Goal: Information Seeking & Learning: Learn about a topic

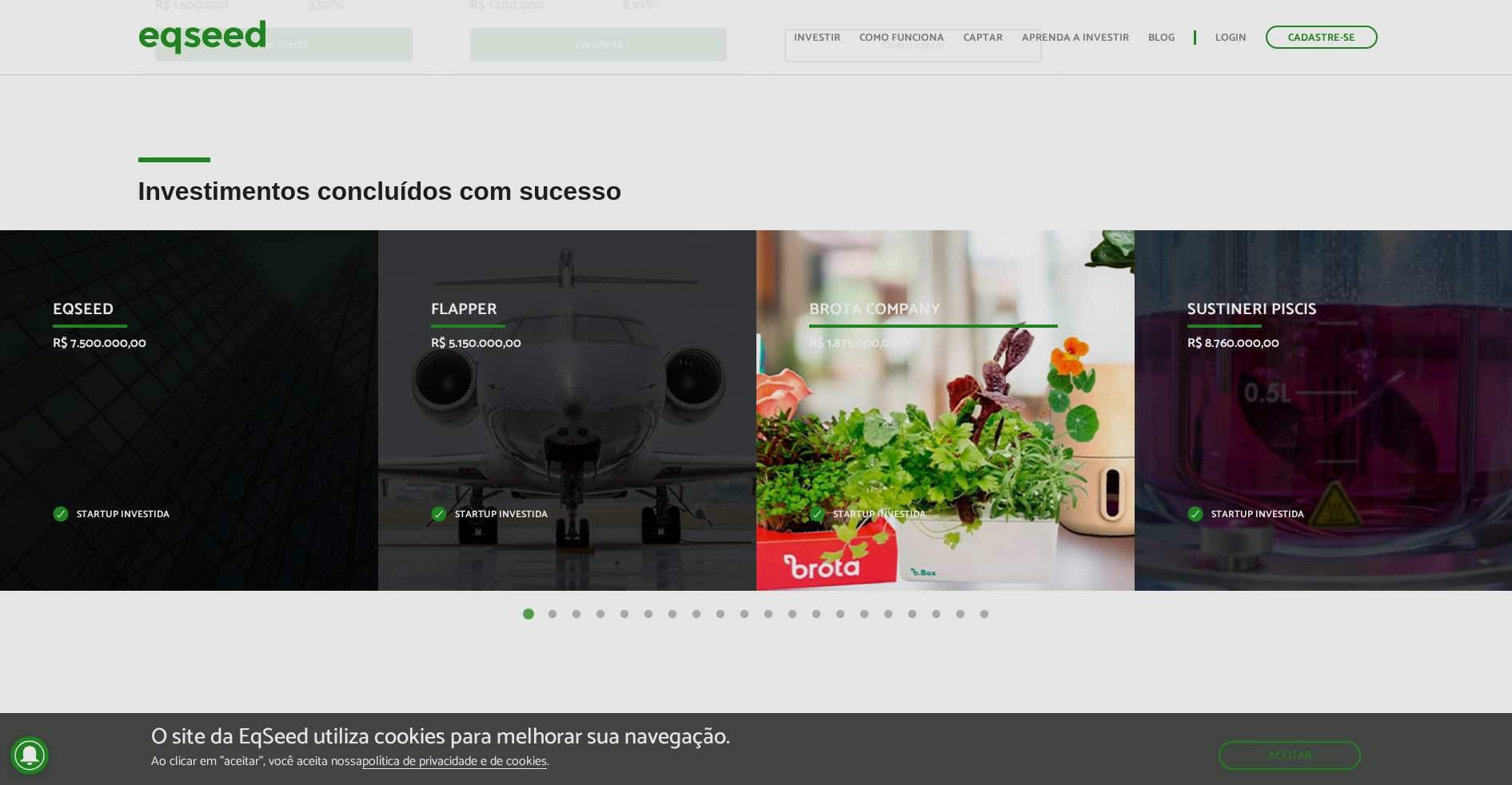
scroll to position [500, 0]
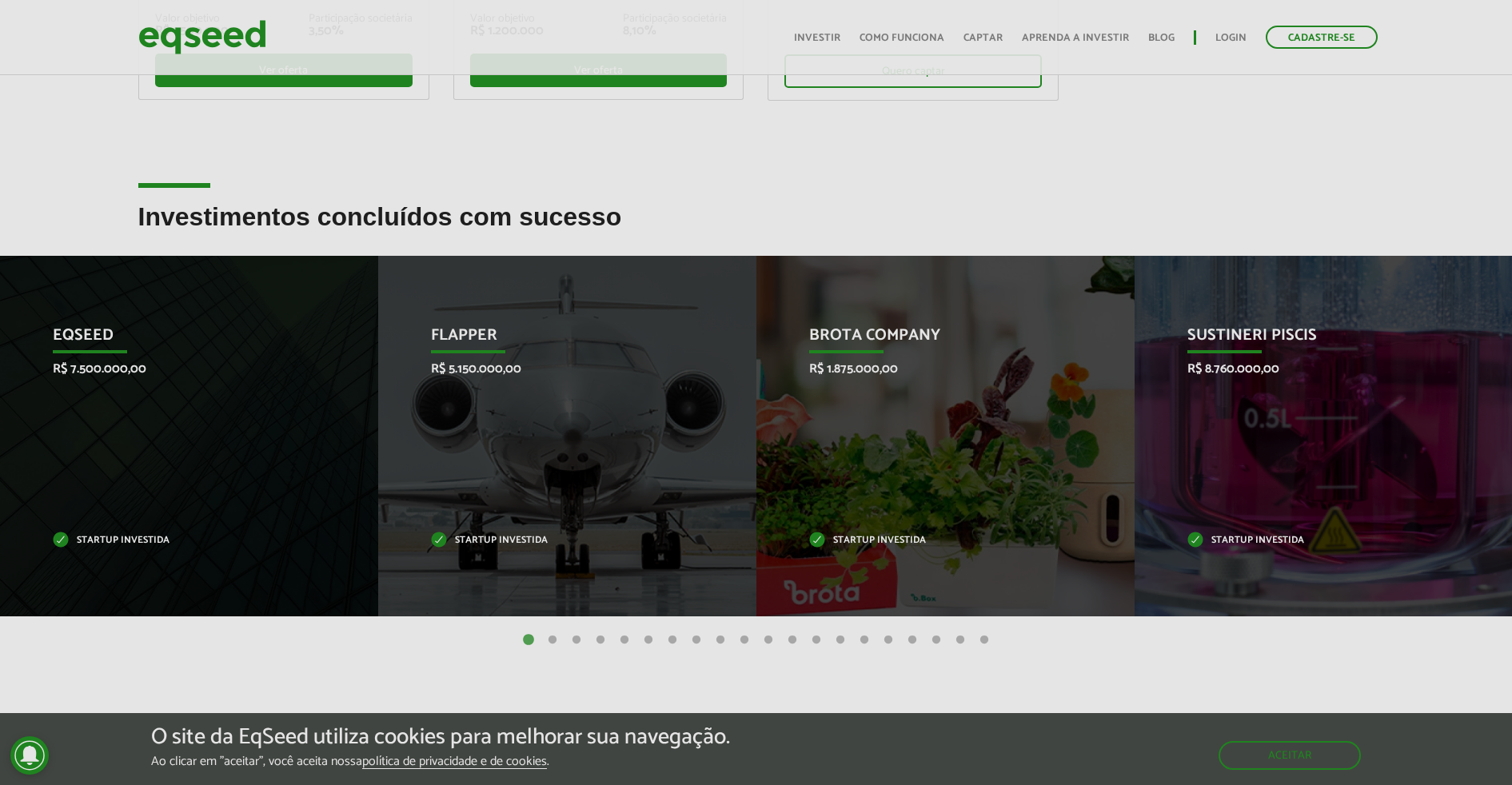
click at [556, 643] on button "2" at bounding box center [552, 639] width 16 height 16
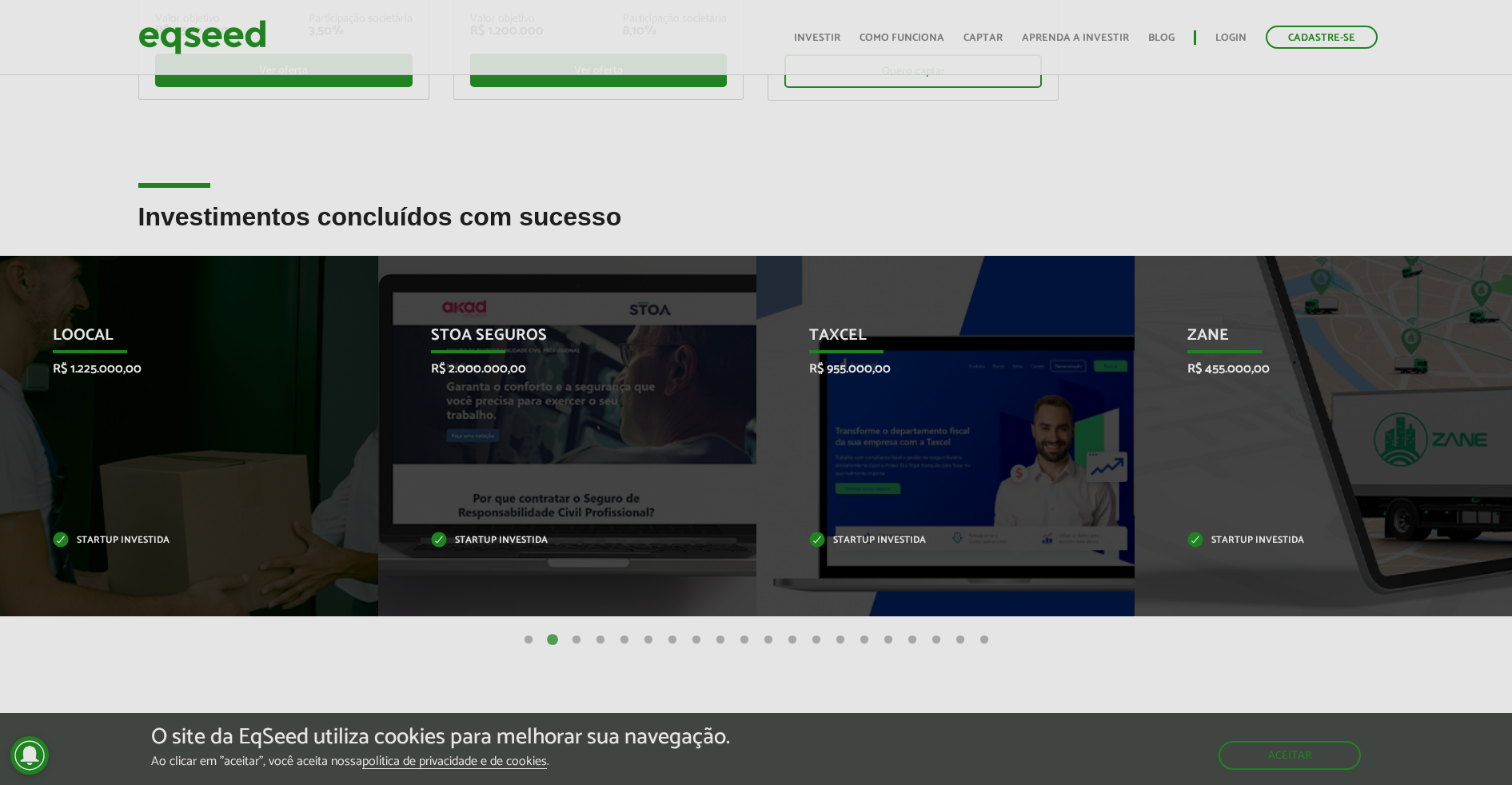
click at [573, 636] on button "3" at bounding box center [576, 639] width 16 height 16
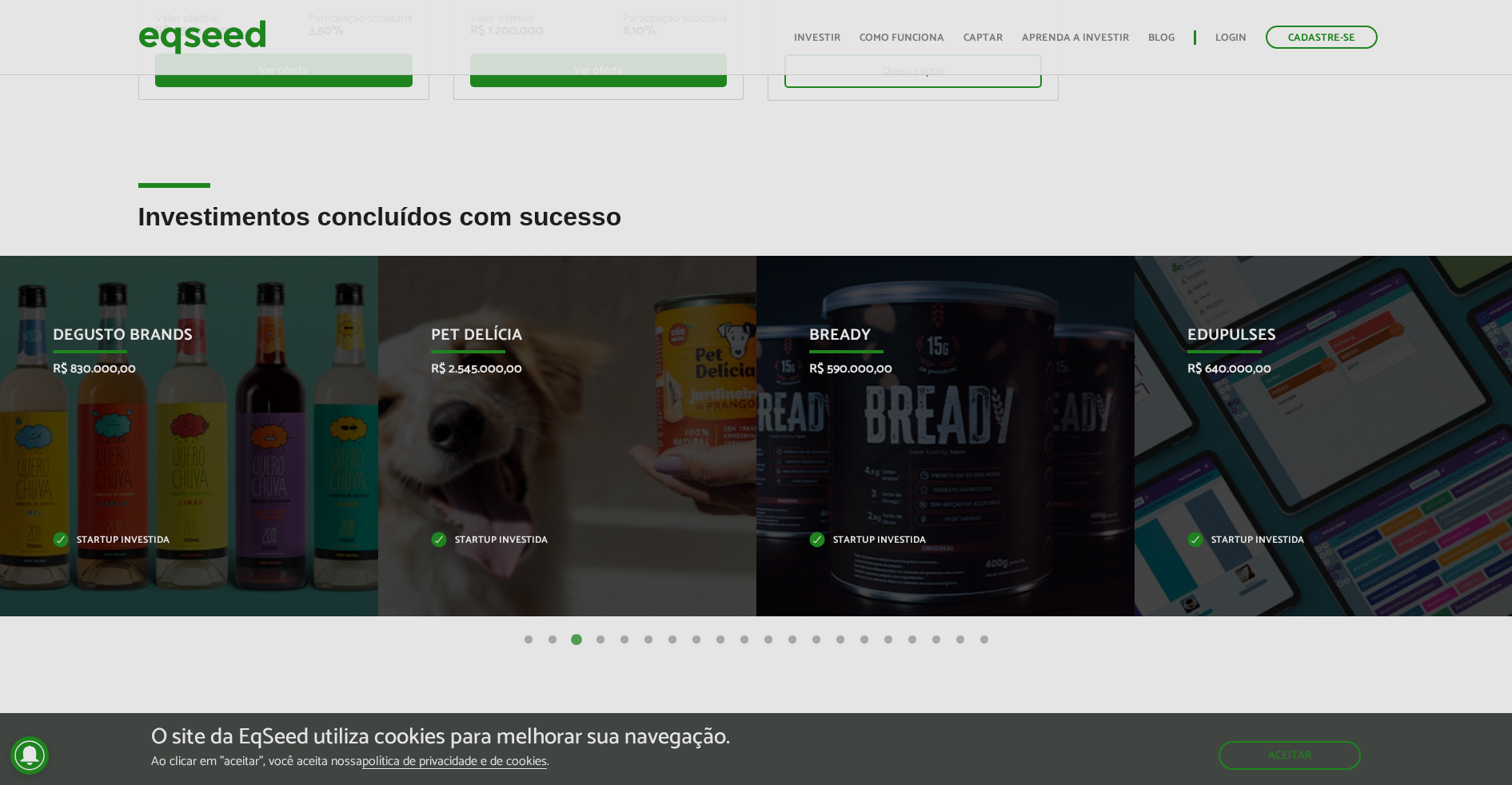
click at [602, 637] on button "4" at bounding box center [600, 639] width 16 height 16
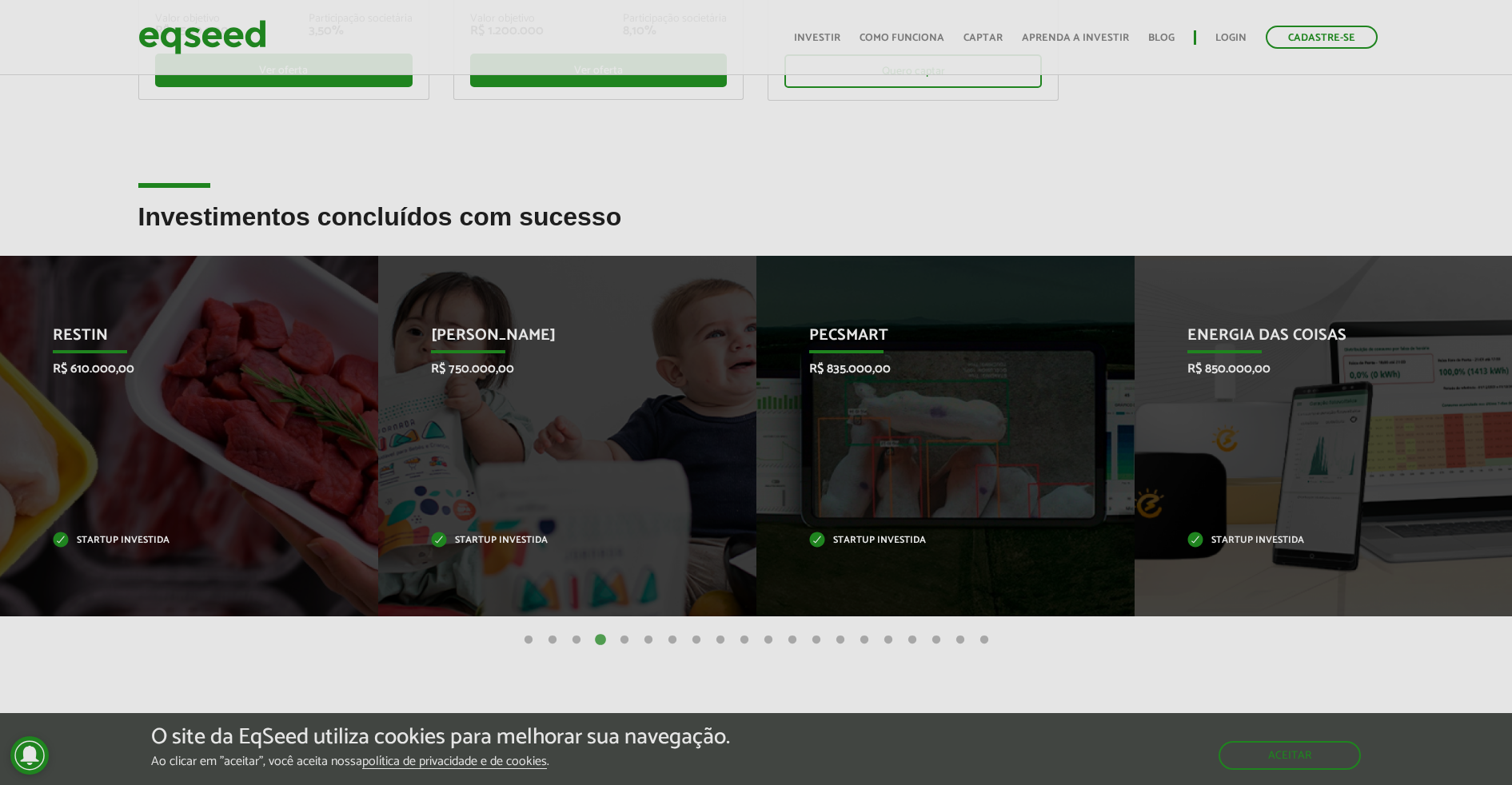
click at [620, 640] on button "5" at bounding box center [624, 639] width 16 height 16
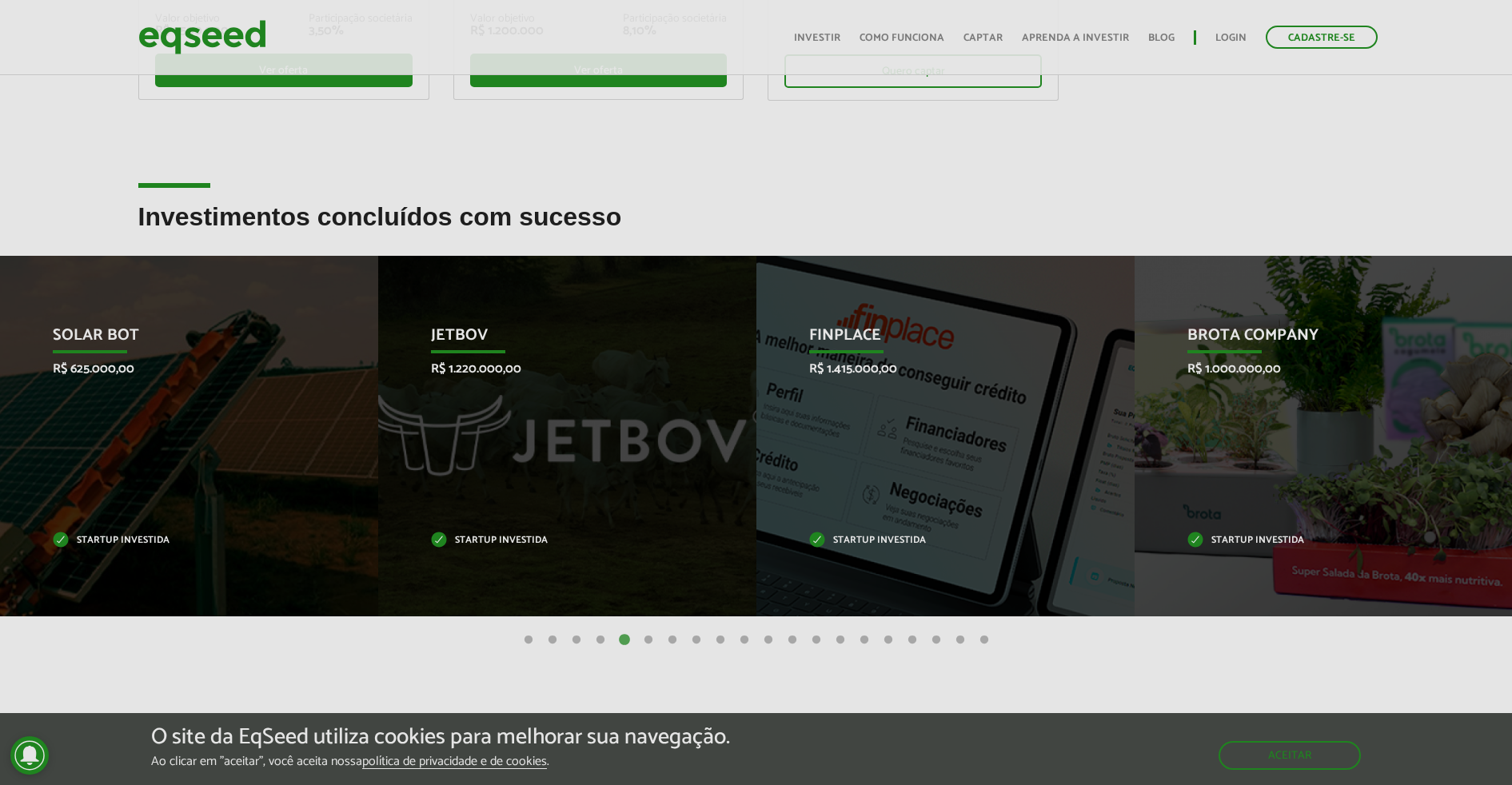
click at [648, 641] on button "6" at bounding box center [648, 639] width 16 height 16
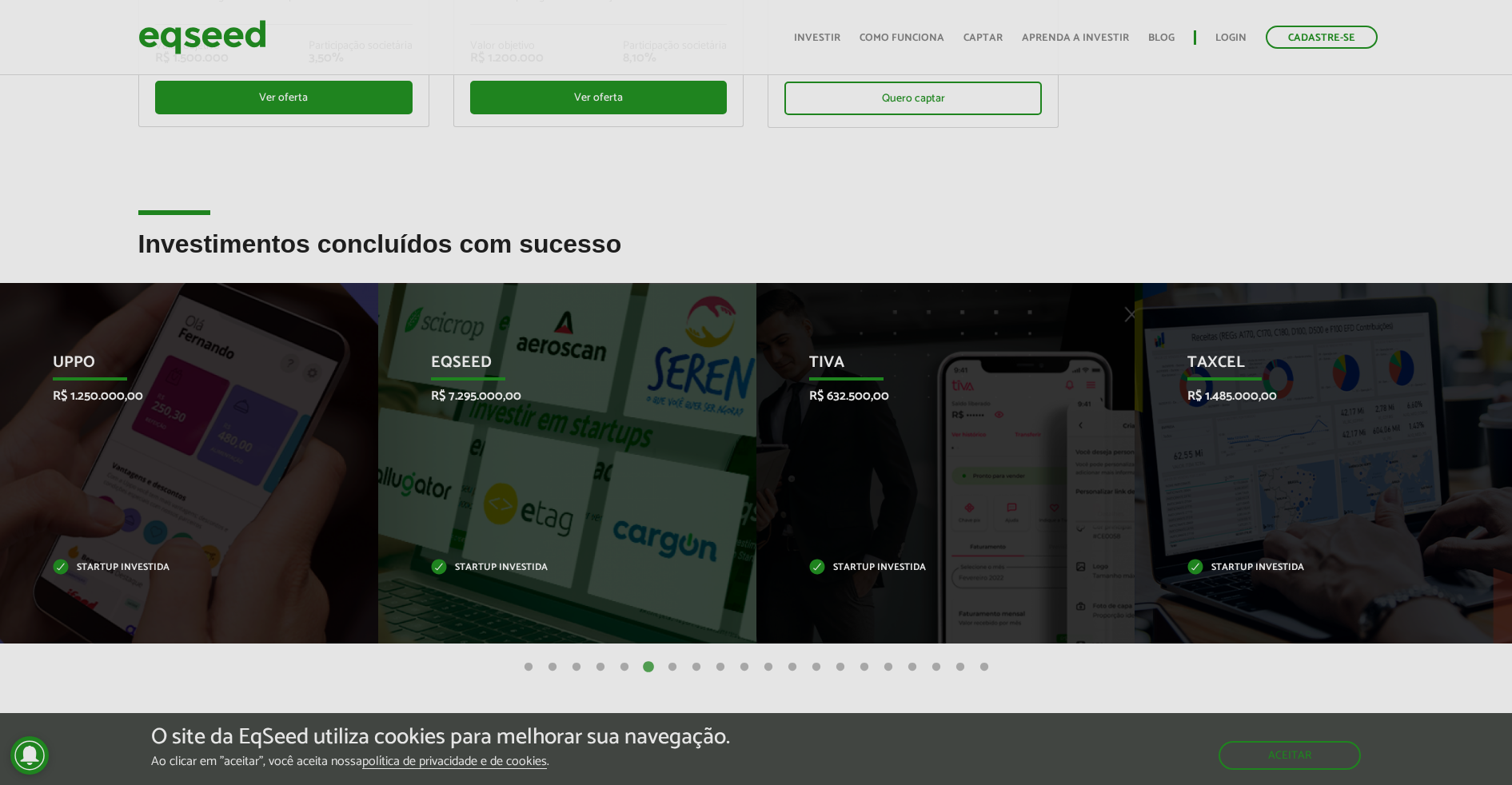
scroll to position [0, 0]
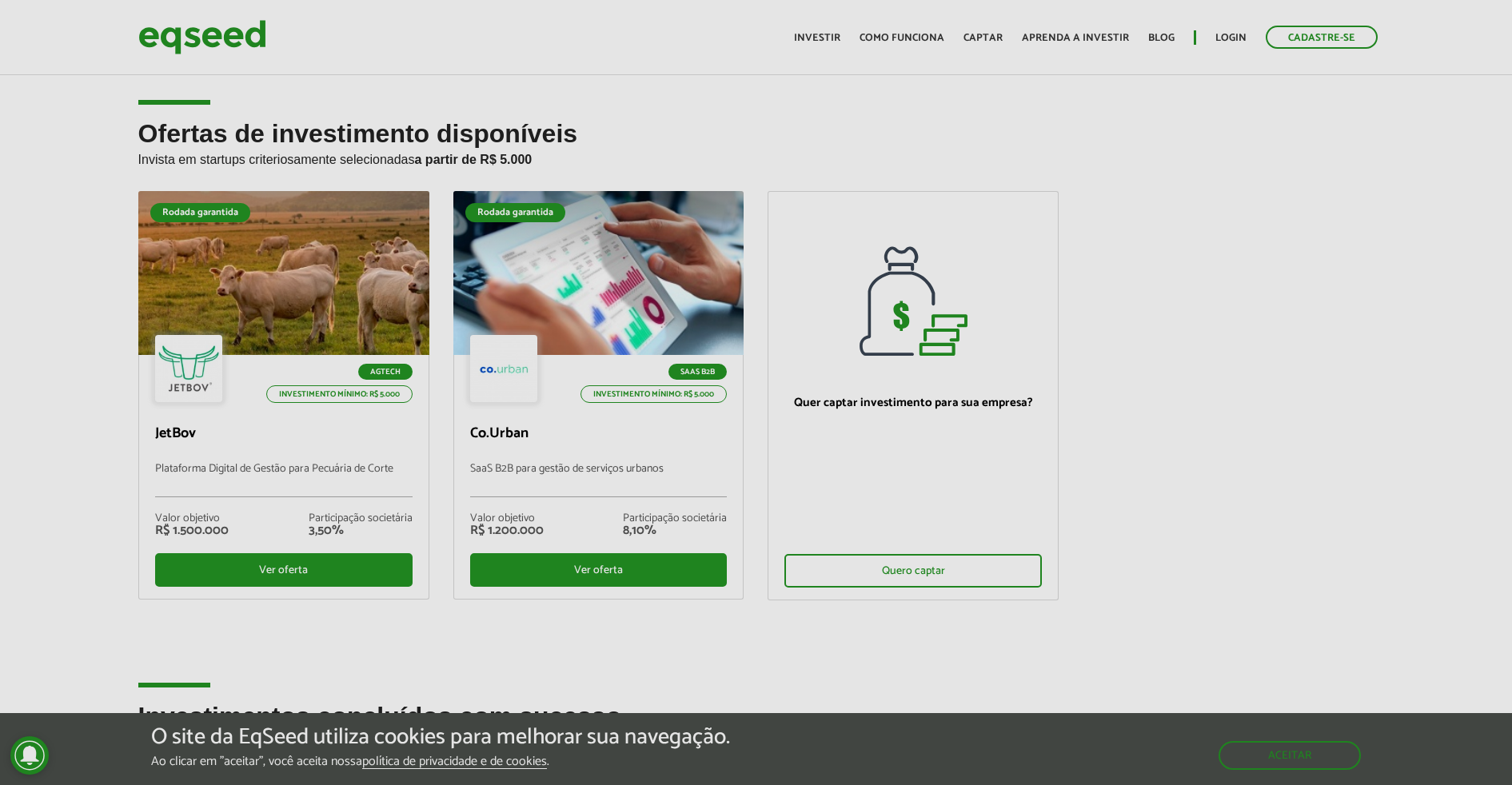
drag, startPoint x: 646, startPoint y: 528, endPoint x: 824, endPoint y: 200, distance: 373.2
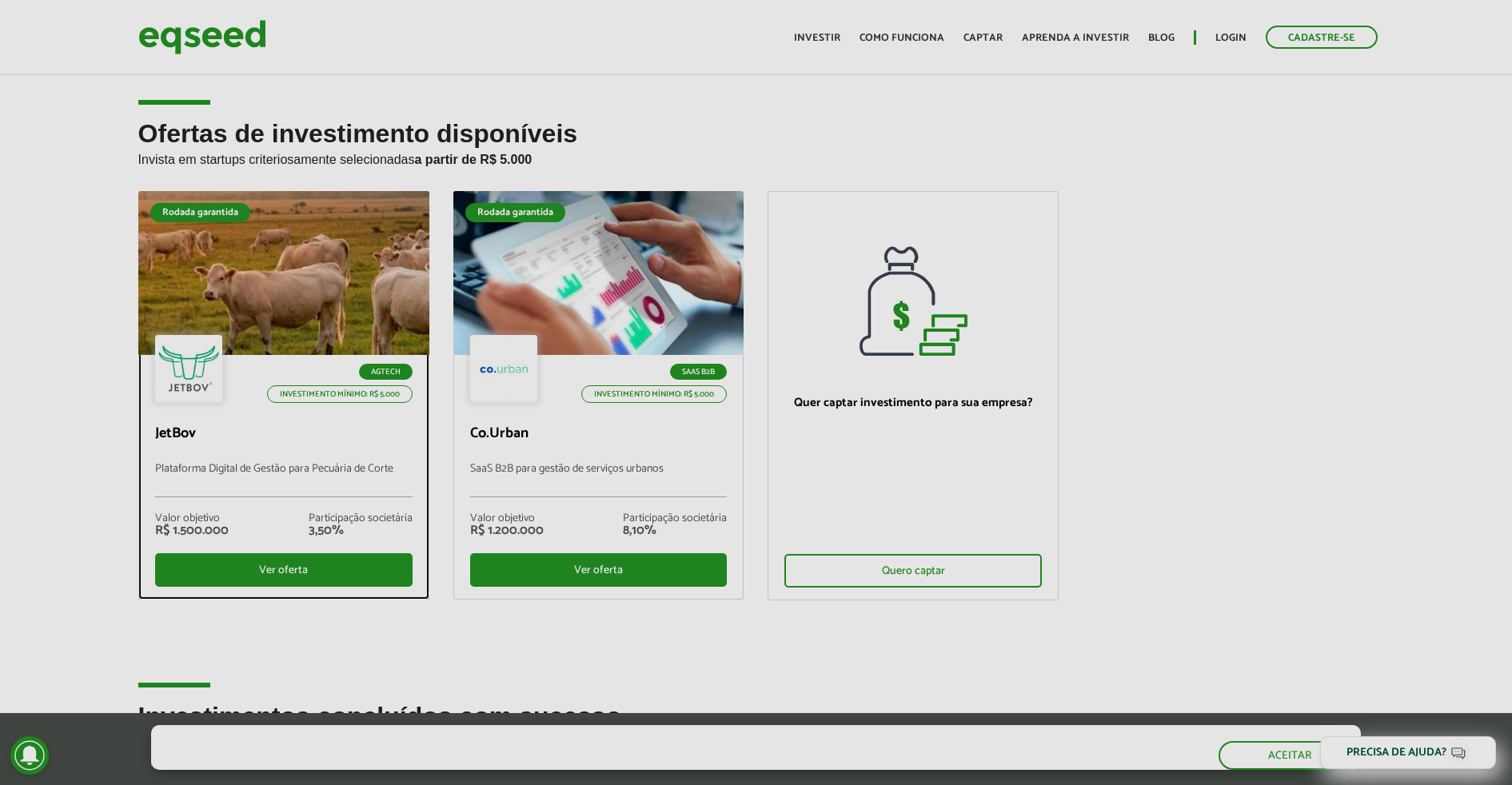
click at [287, 442] on p "JetBov" at bounding box center [283, 434] width 257 height 18
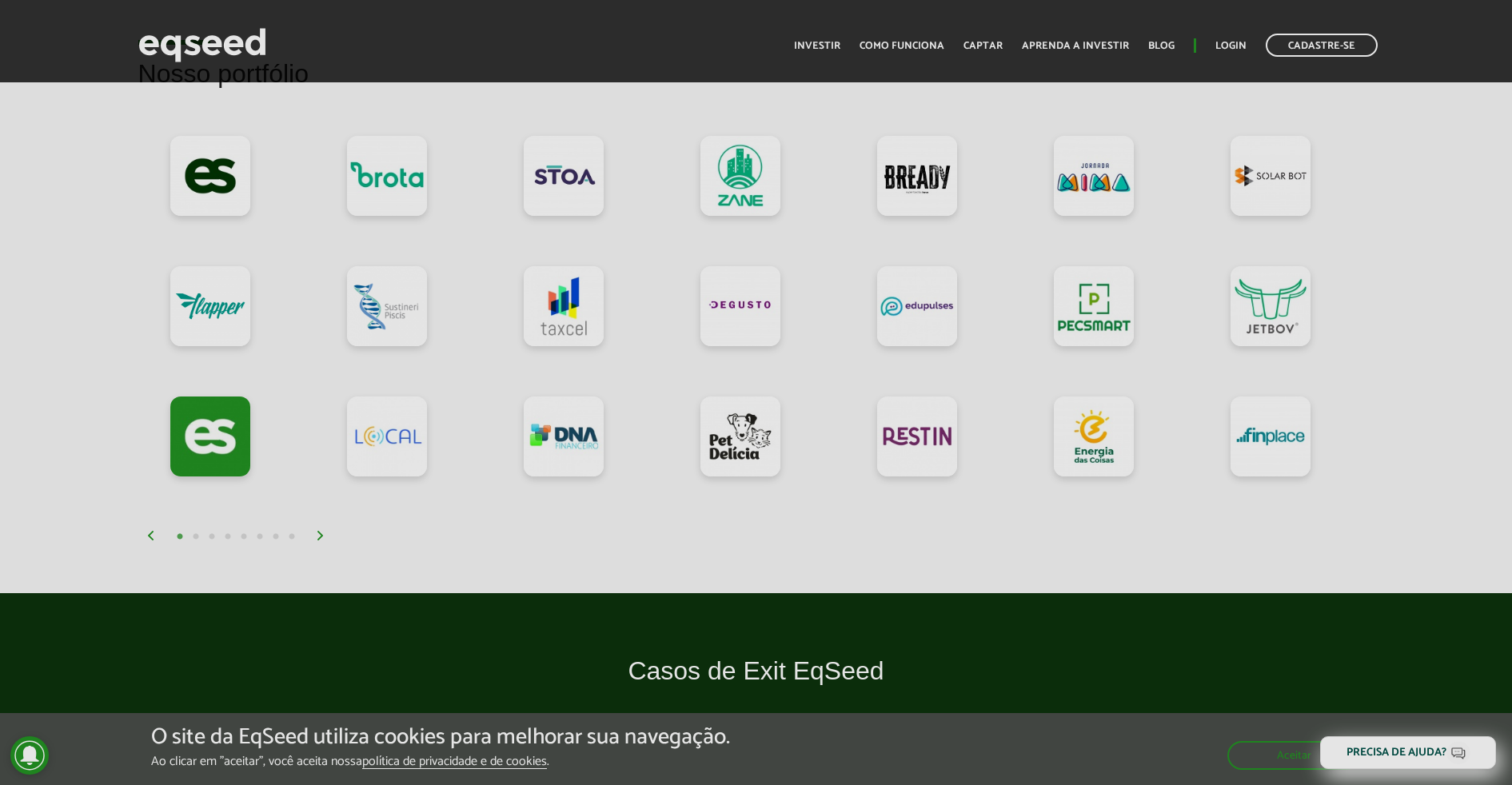
scroll to position [1299, 0]
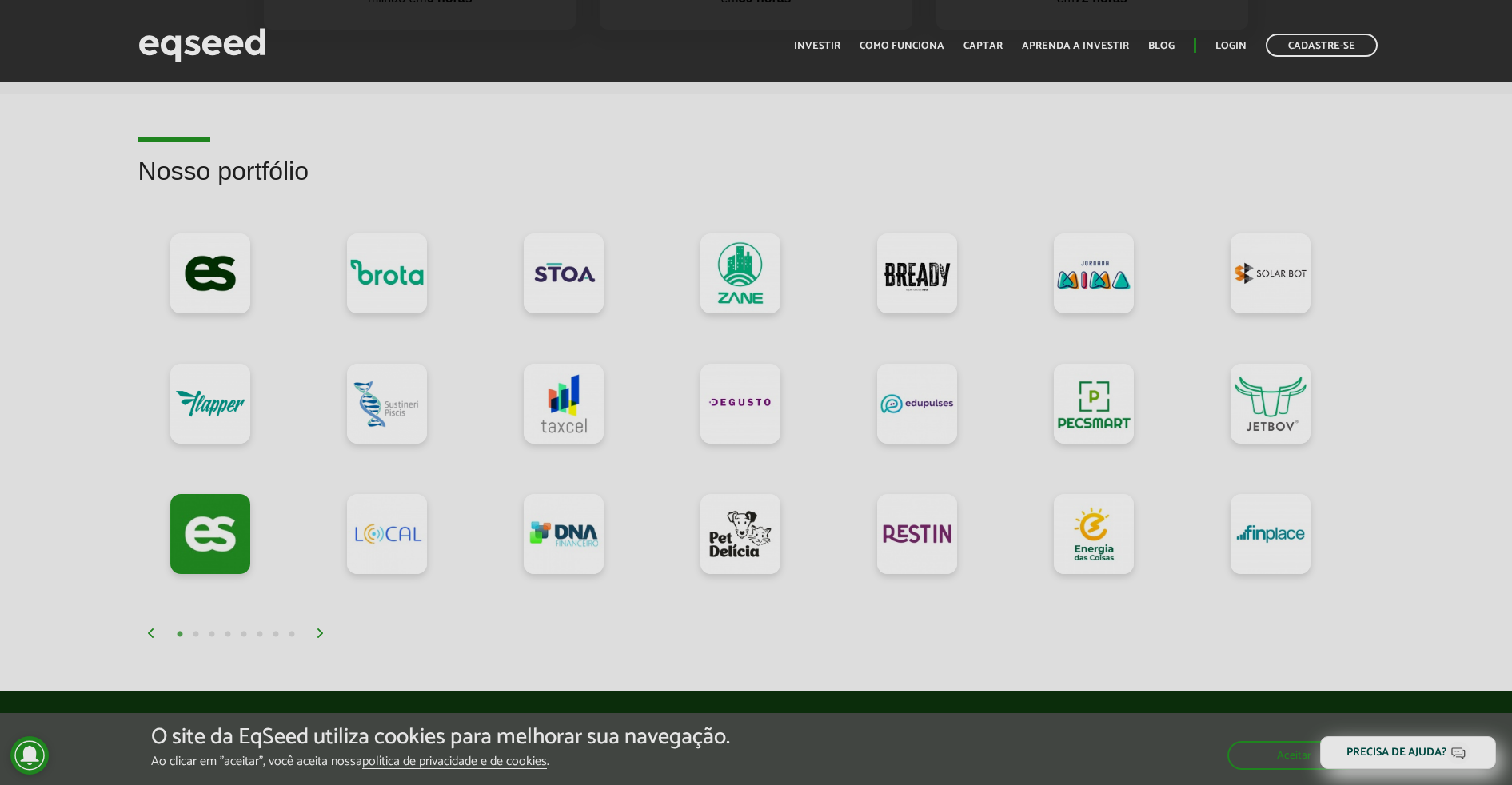
click at [335, 630] on div "1 2 3 4 5 6 7 8" at bounding box center [761, 634] width 1229 height 19
drag, startPoint x: 334, startPoint y: 631, endPoint x: 324, endPoint y: 635, distance: 10.8
click at [324, 635] on img at bounding box center [321, 633] width 9 height 9
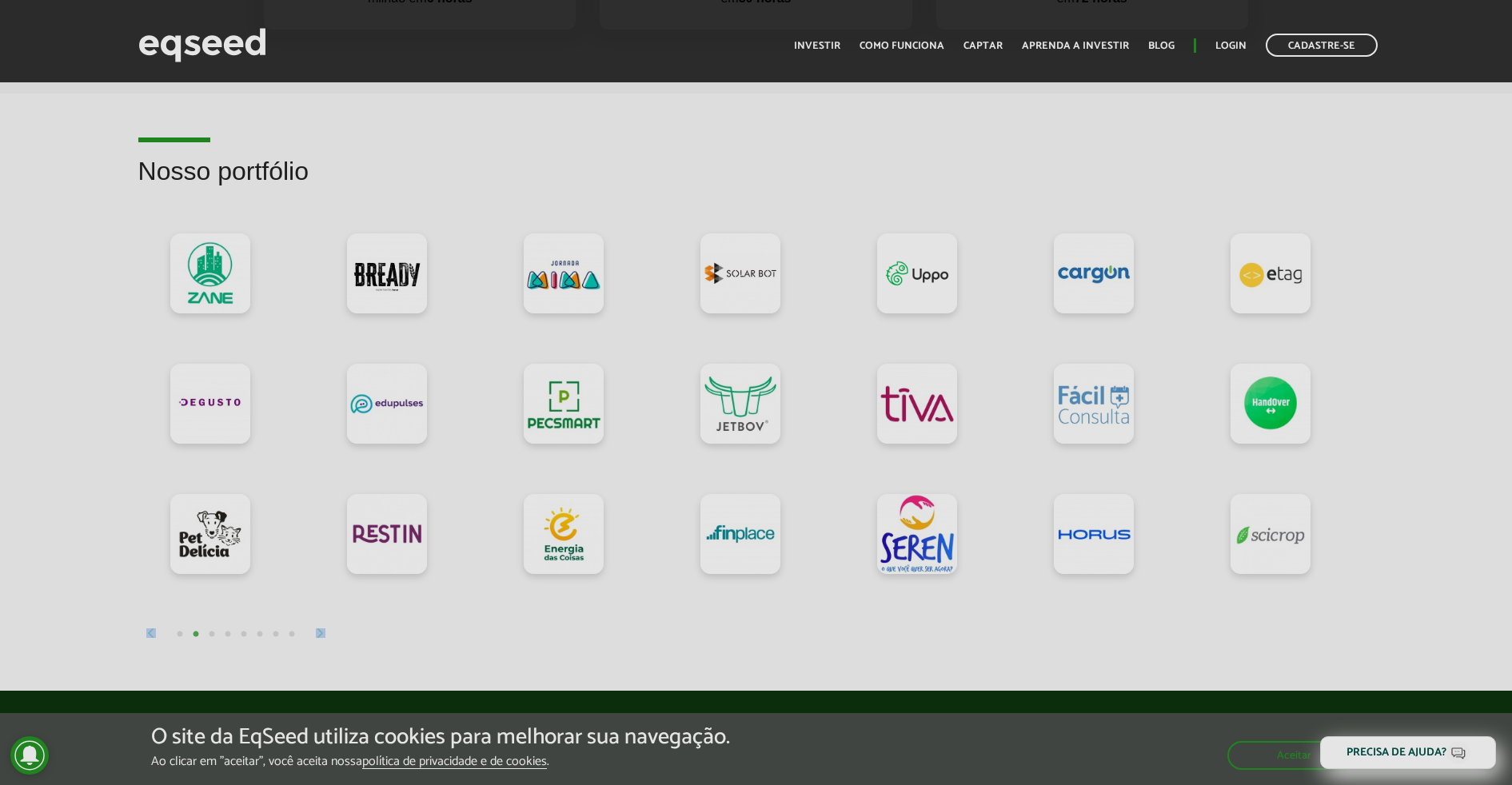
click at [353, 632] on div "1 2 3 4 5 6 7 8" at bounding box center [761, 634] width 1229 height 19
click at [322, 632] on img at bounding box center [321, 633] width 9 height 9
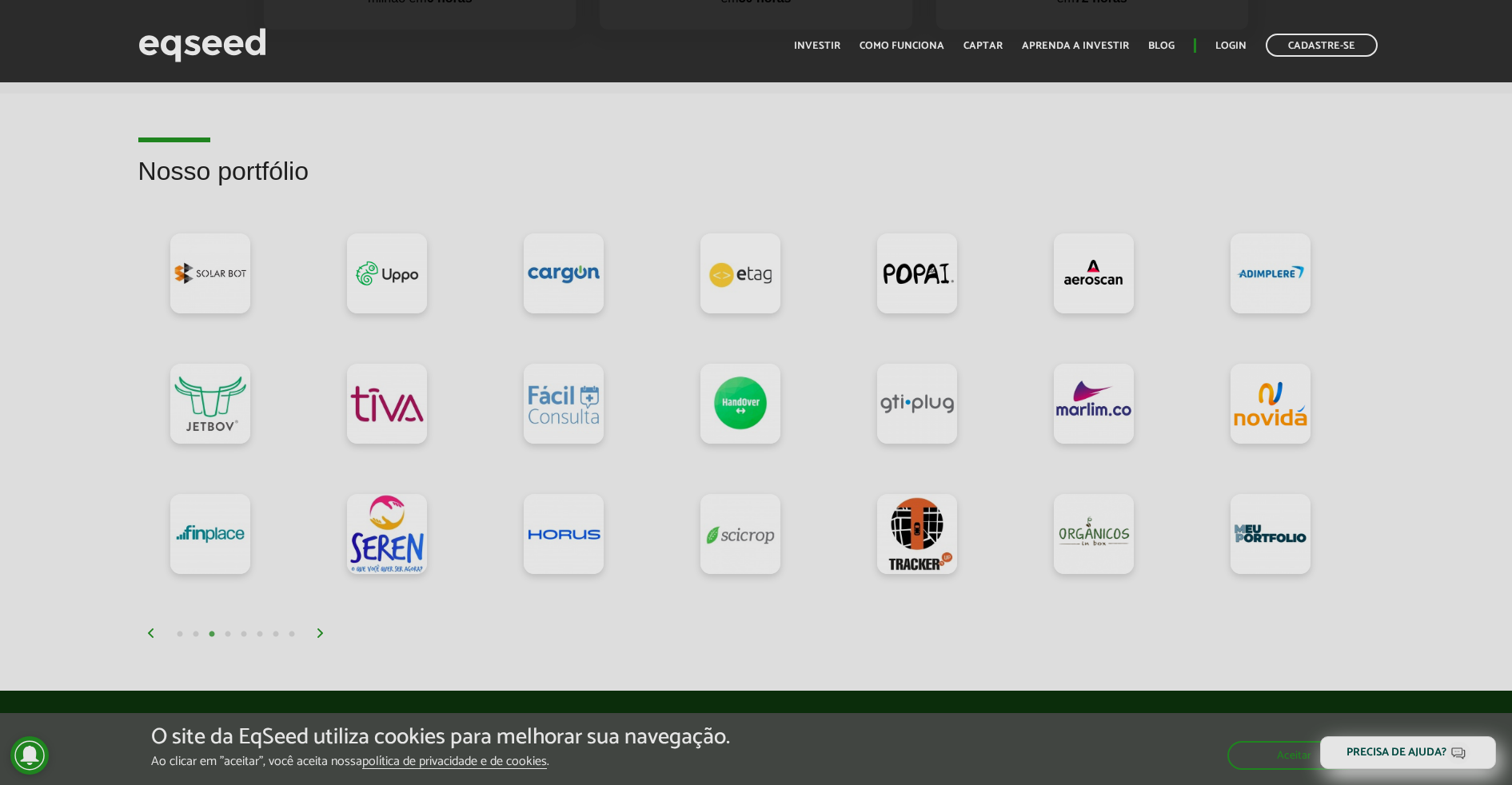
click at [322, 632] on img at bounding box center [321, 633] width 9 height 9
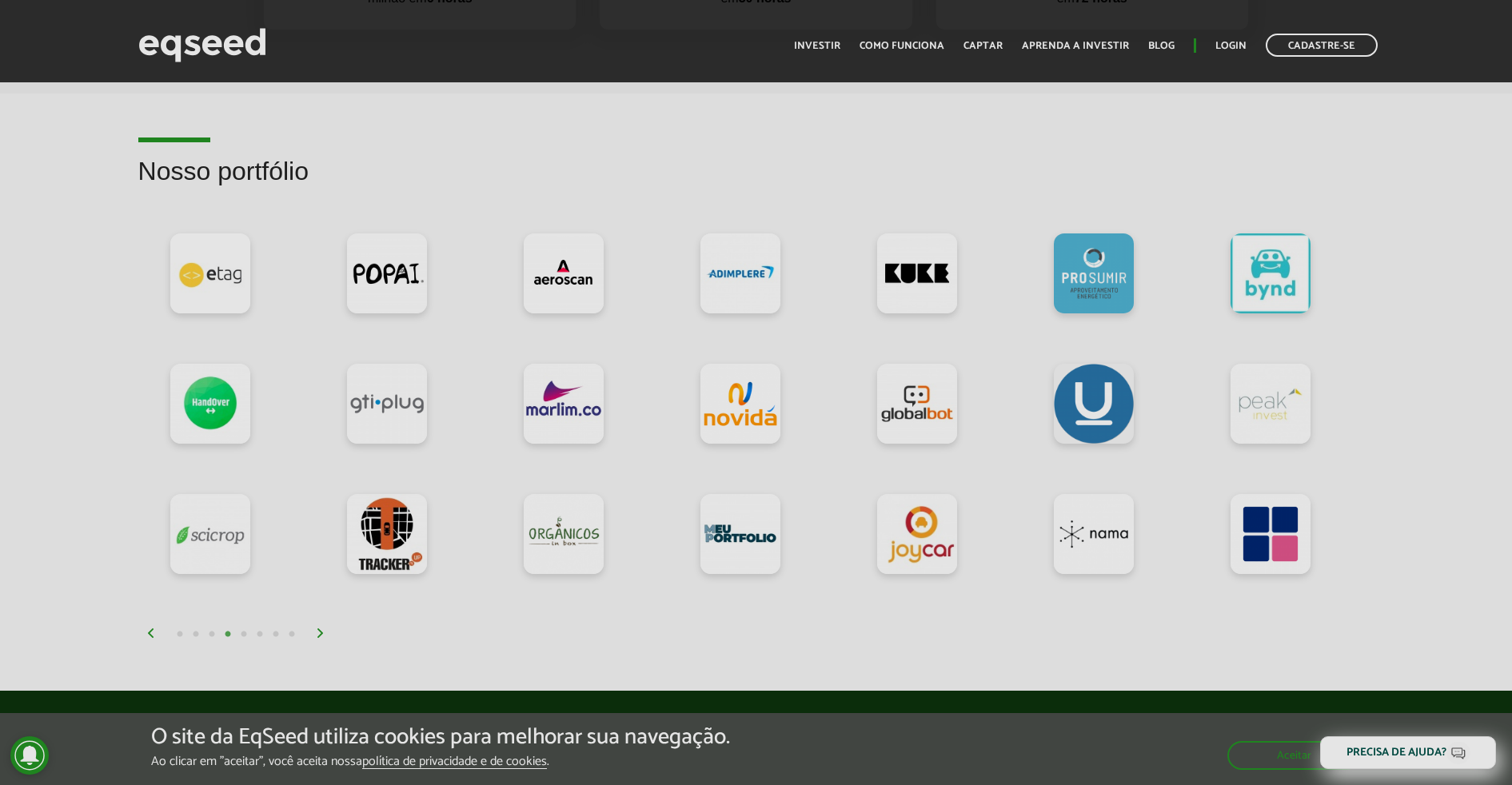
click at [322, 632] on img at bounding box center [321, 633] width 9 height 9
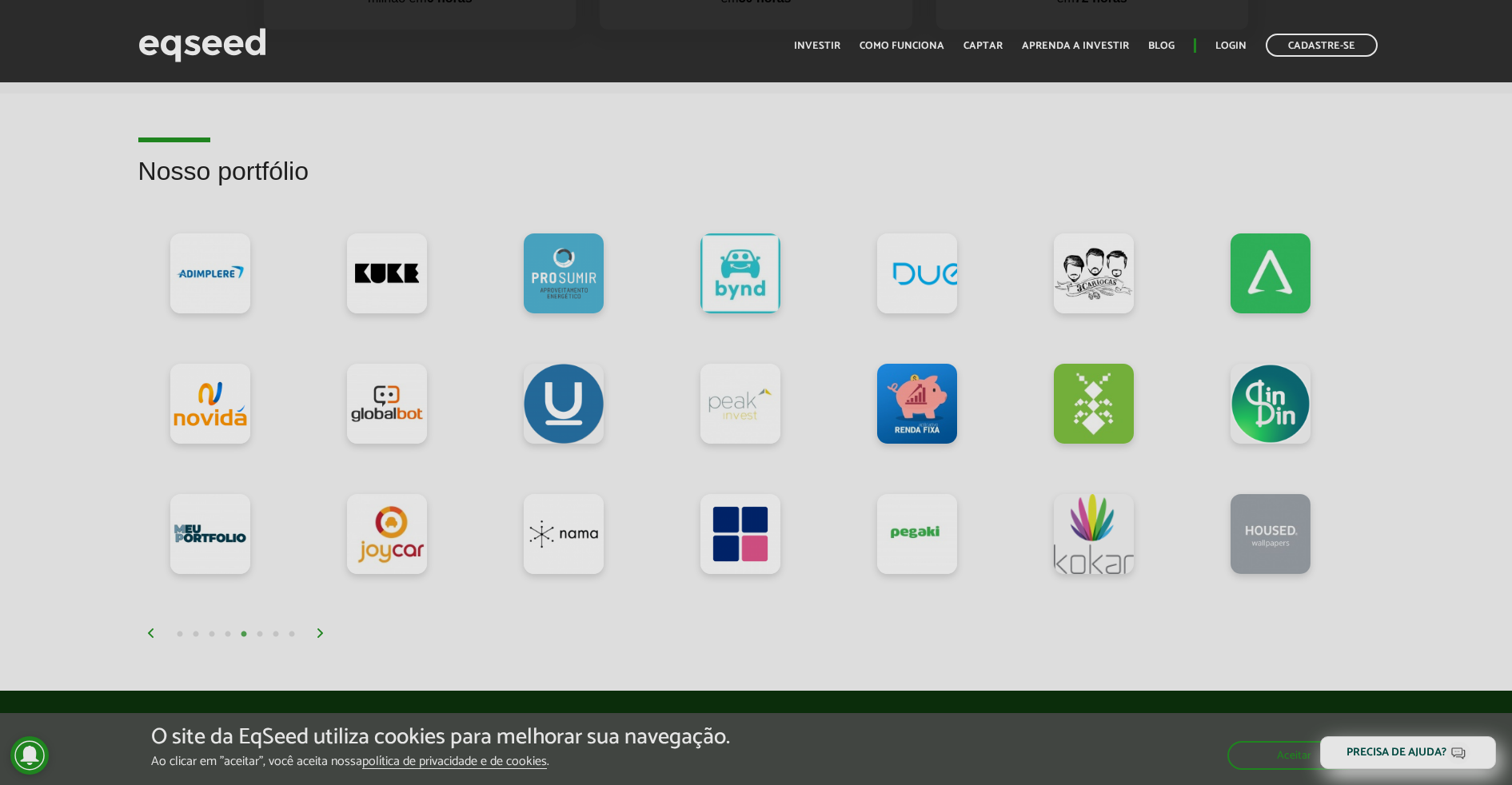
click at [322, 632] on img at bounding box center [321, 633] width 9 height 9
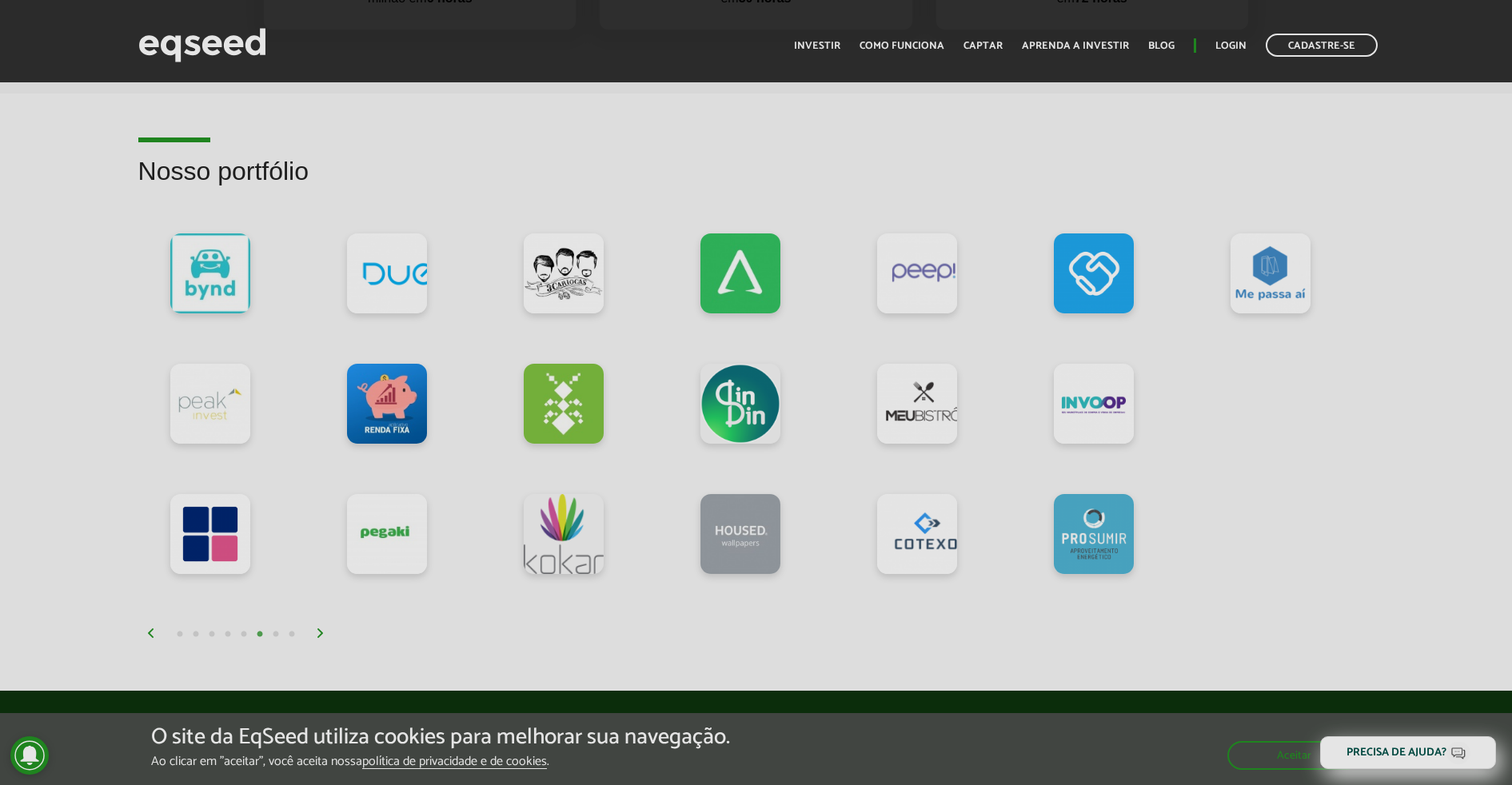
click at [322, 632] on img at bounding box center [321, 633] width 9 height 9
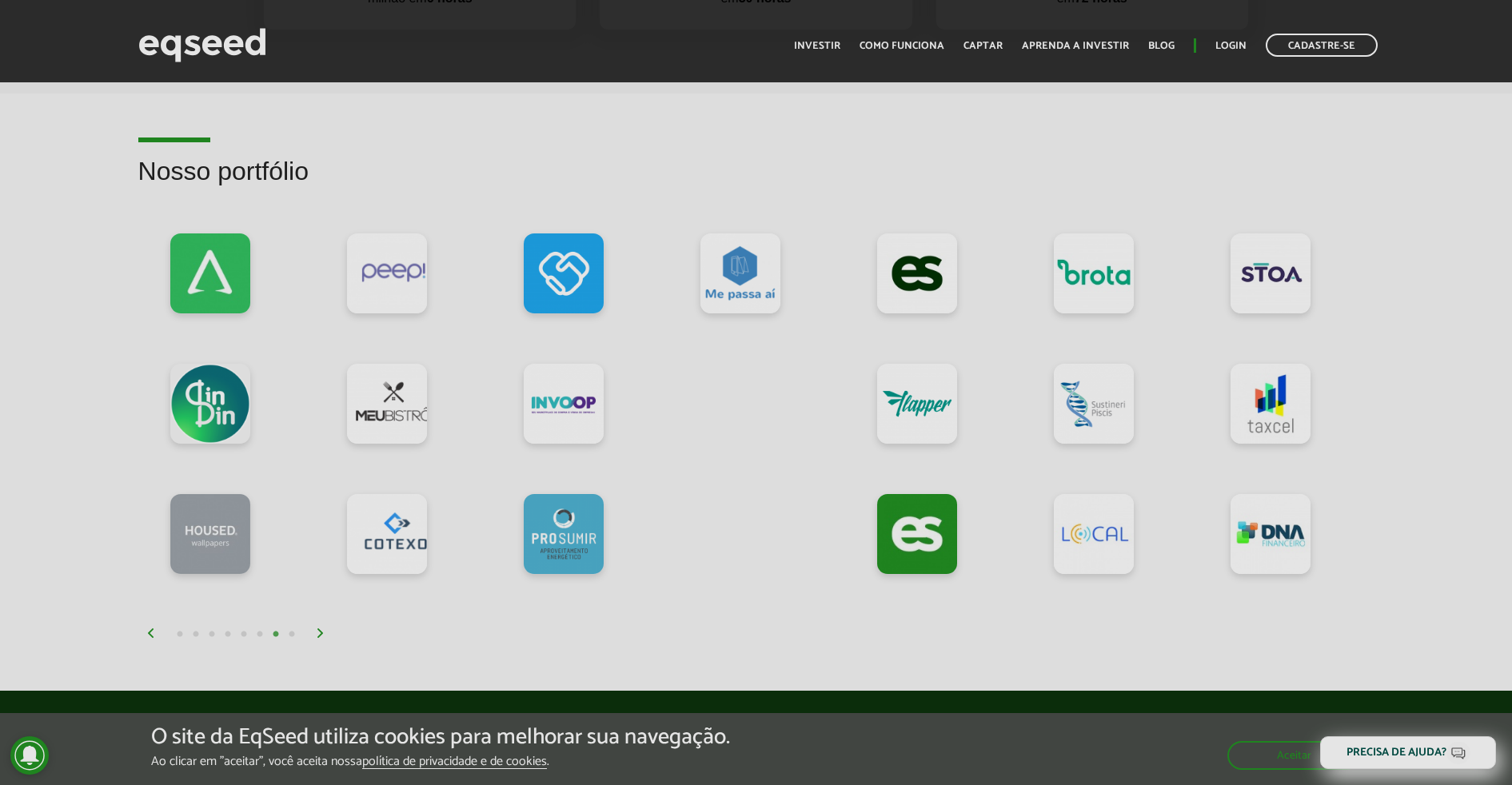
click at [322, 632] on img at bounding box center [321, 633] width 9 height 9
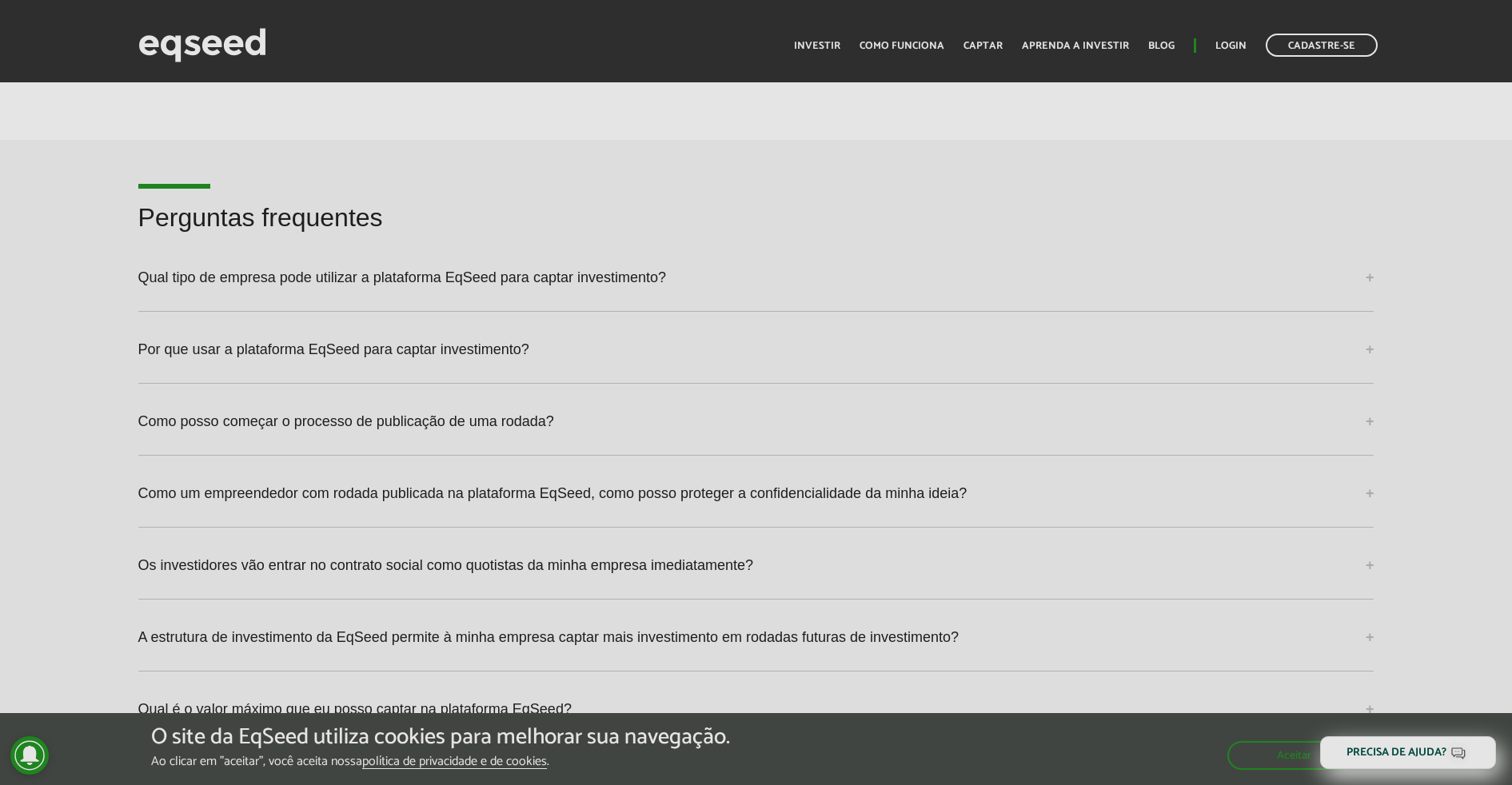
scroll to position [4196, 0]
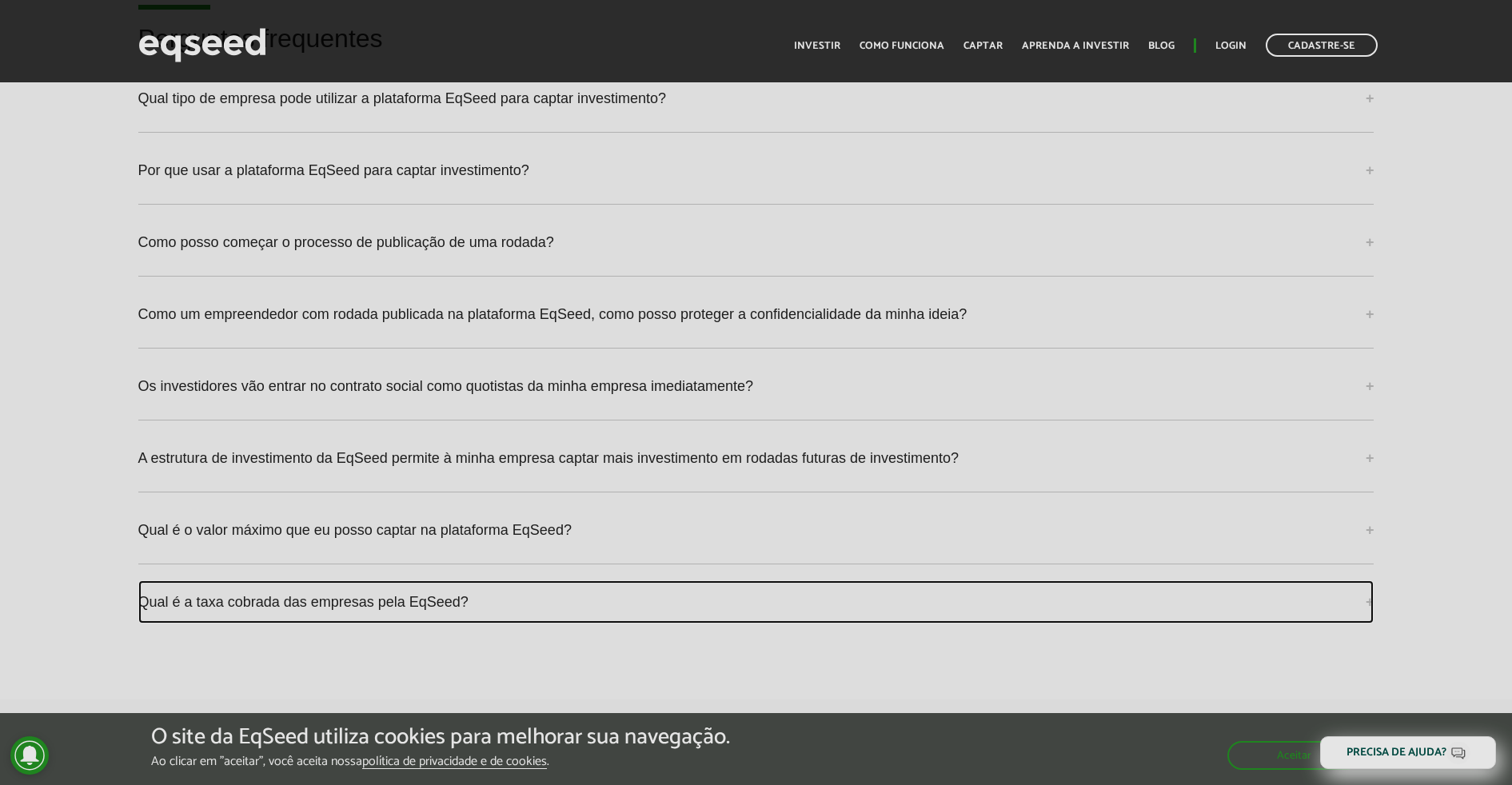
click at [442, 618] on link "Qual é a taxa cobrada das empresas pela EqSeed?" at bounding box center [756, 602] width 1236 height 43
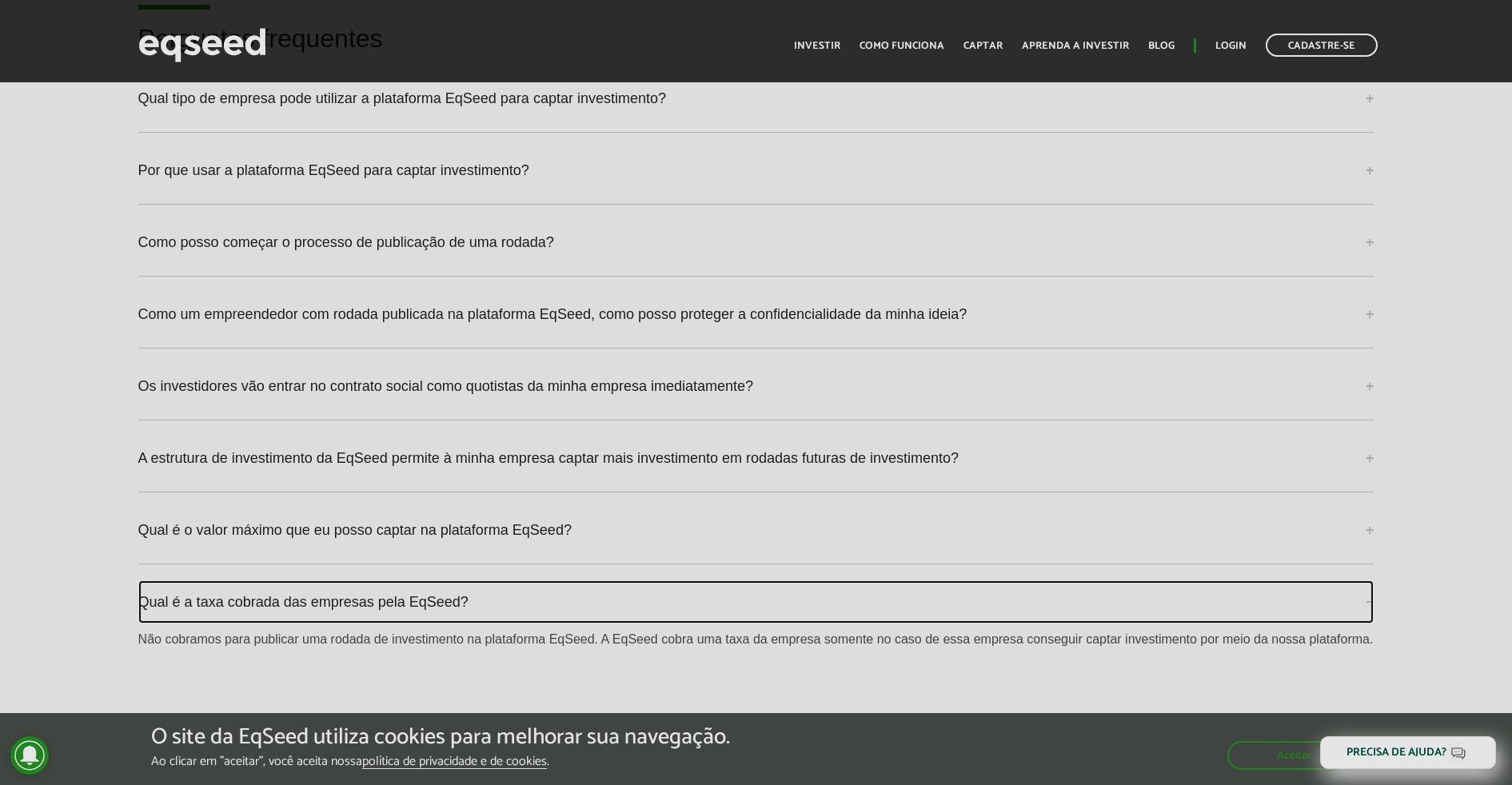
scroll to position [4296, 0]
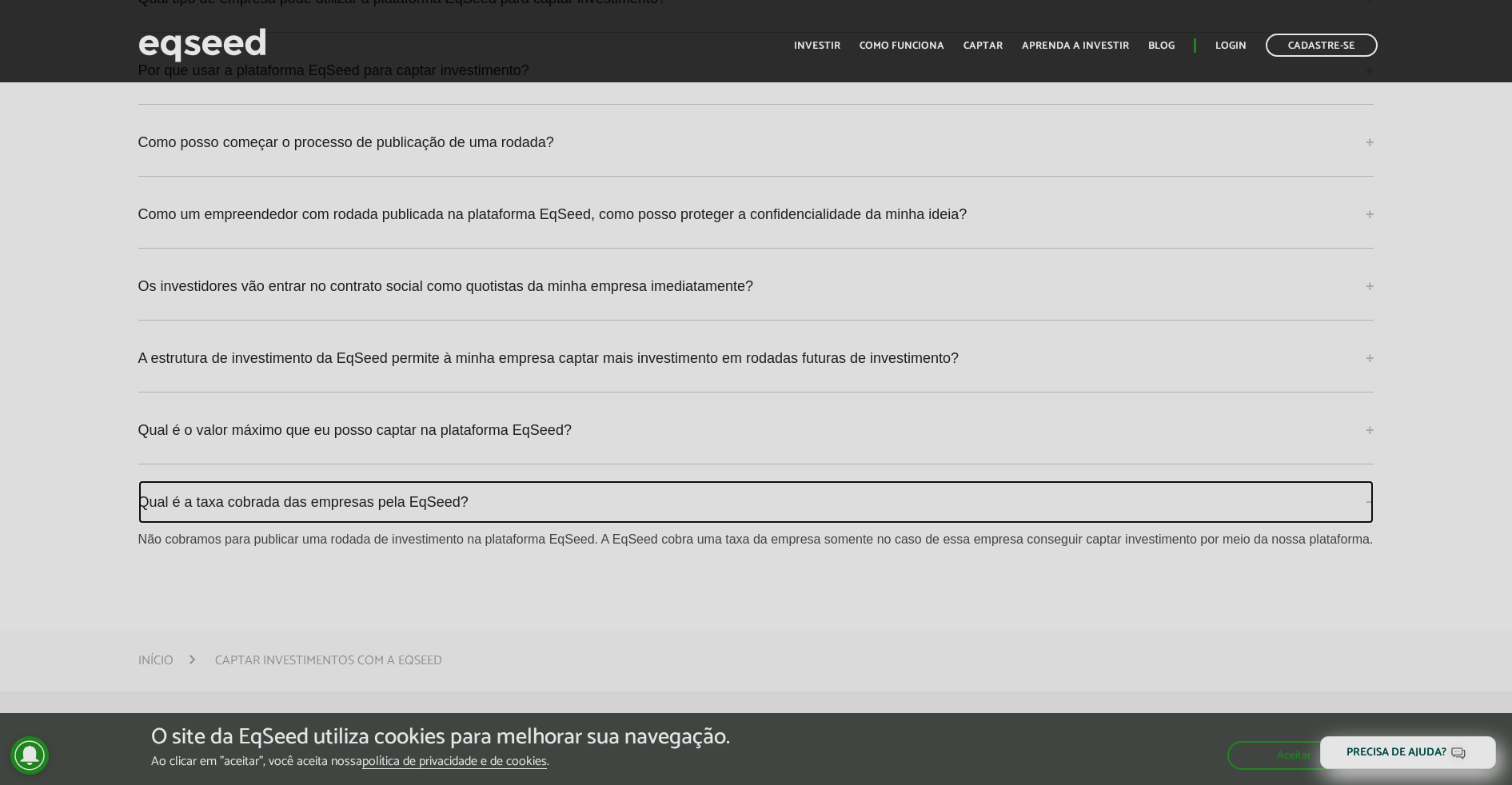
click at [506, 505] on link "Qual é a taxa cobrada das empresas pela EqSeed?" at bounding box center [756, 502] width 1236 height 43
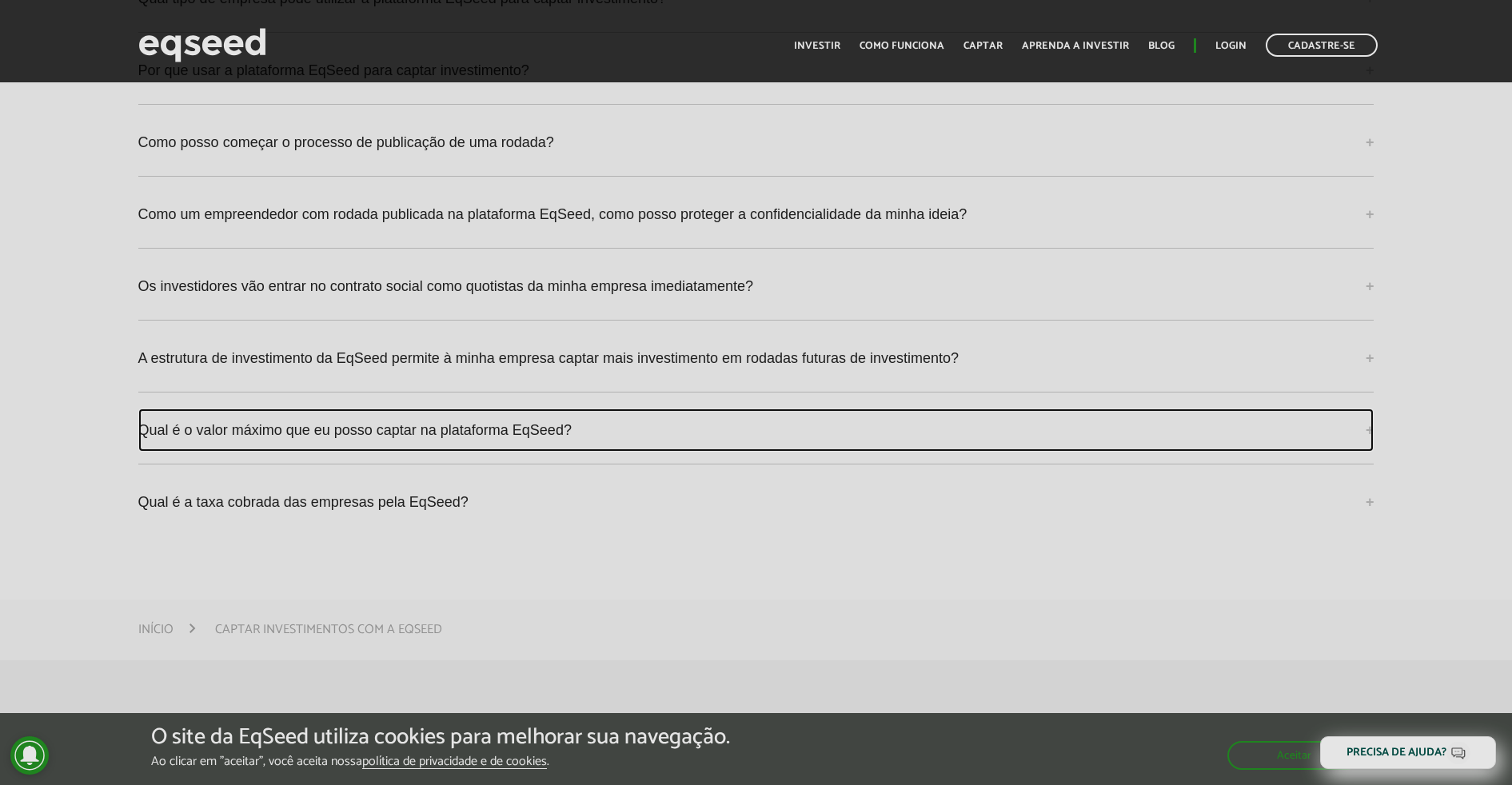
click at [583, 430] on link "Qual é o valor máximo que eu posso captar na plataforma EqSeed?" at bounding box center [756, 430] width 1236 height 43
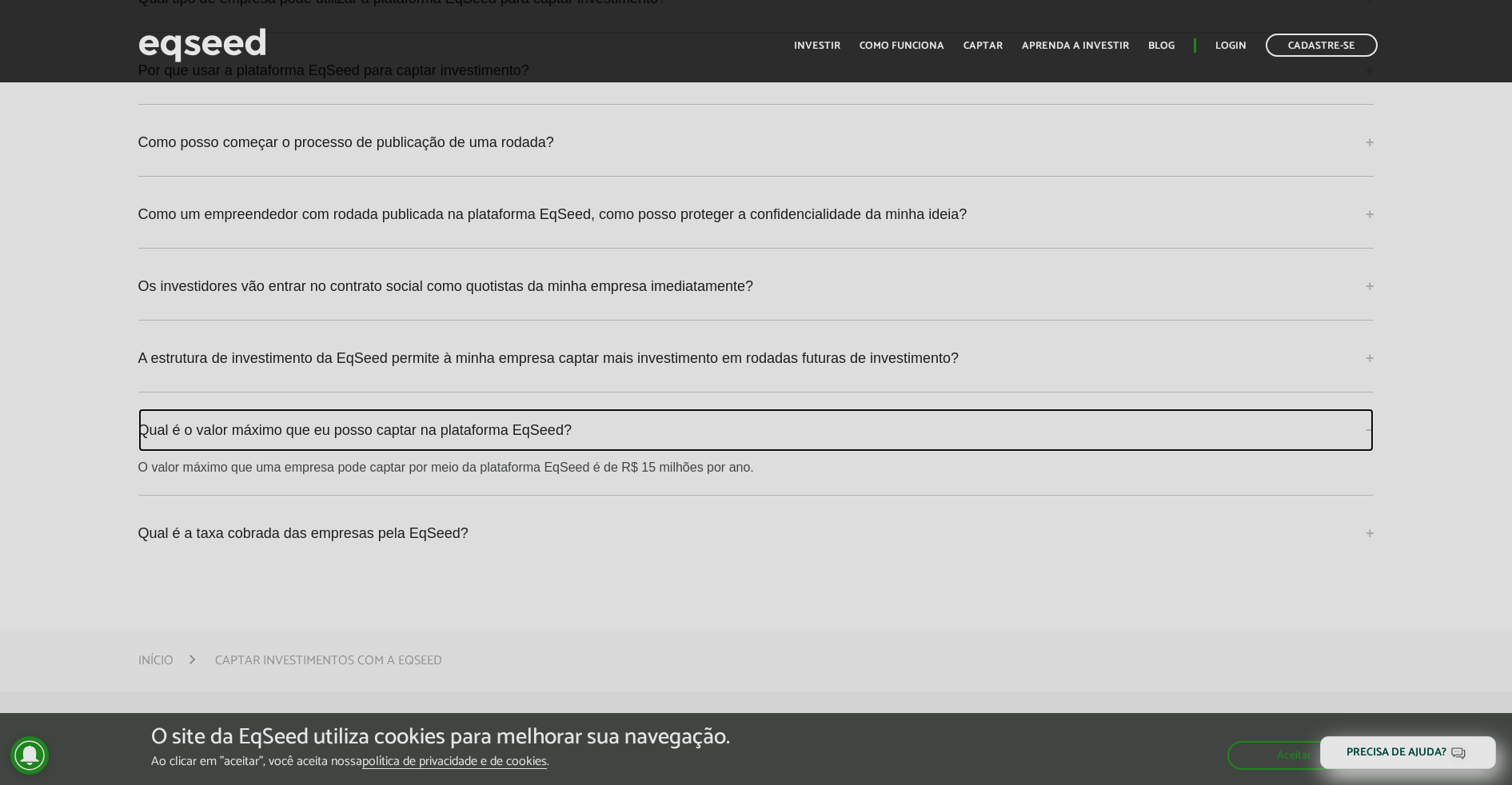
click at [583, 430] on link "Qual é o valor máximo que eu posso captar na plataforma EqSeed?" at bounding box center [756, 430] width 1236 height 43
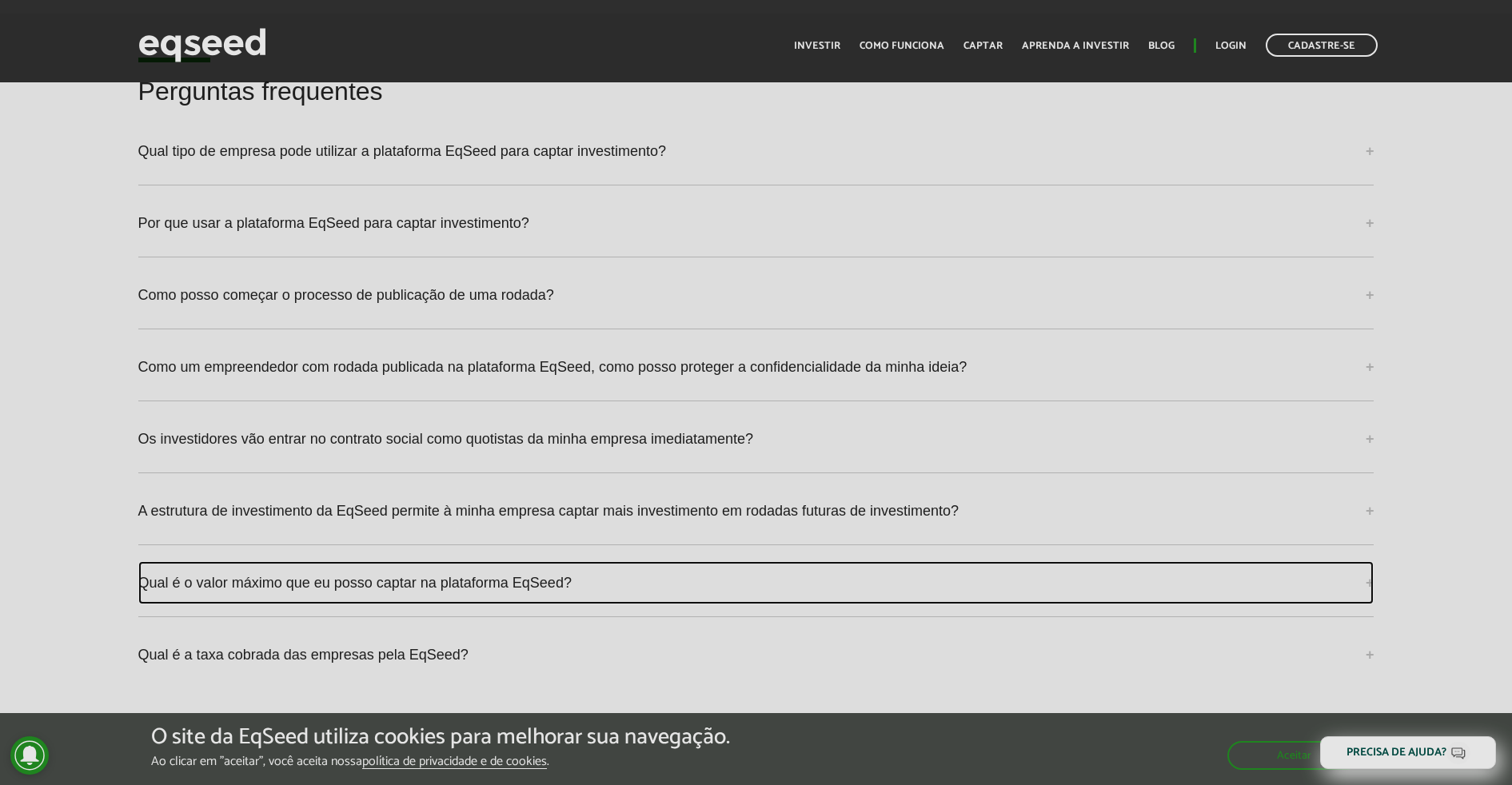
scroll to position [4096, 0]
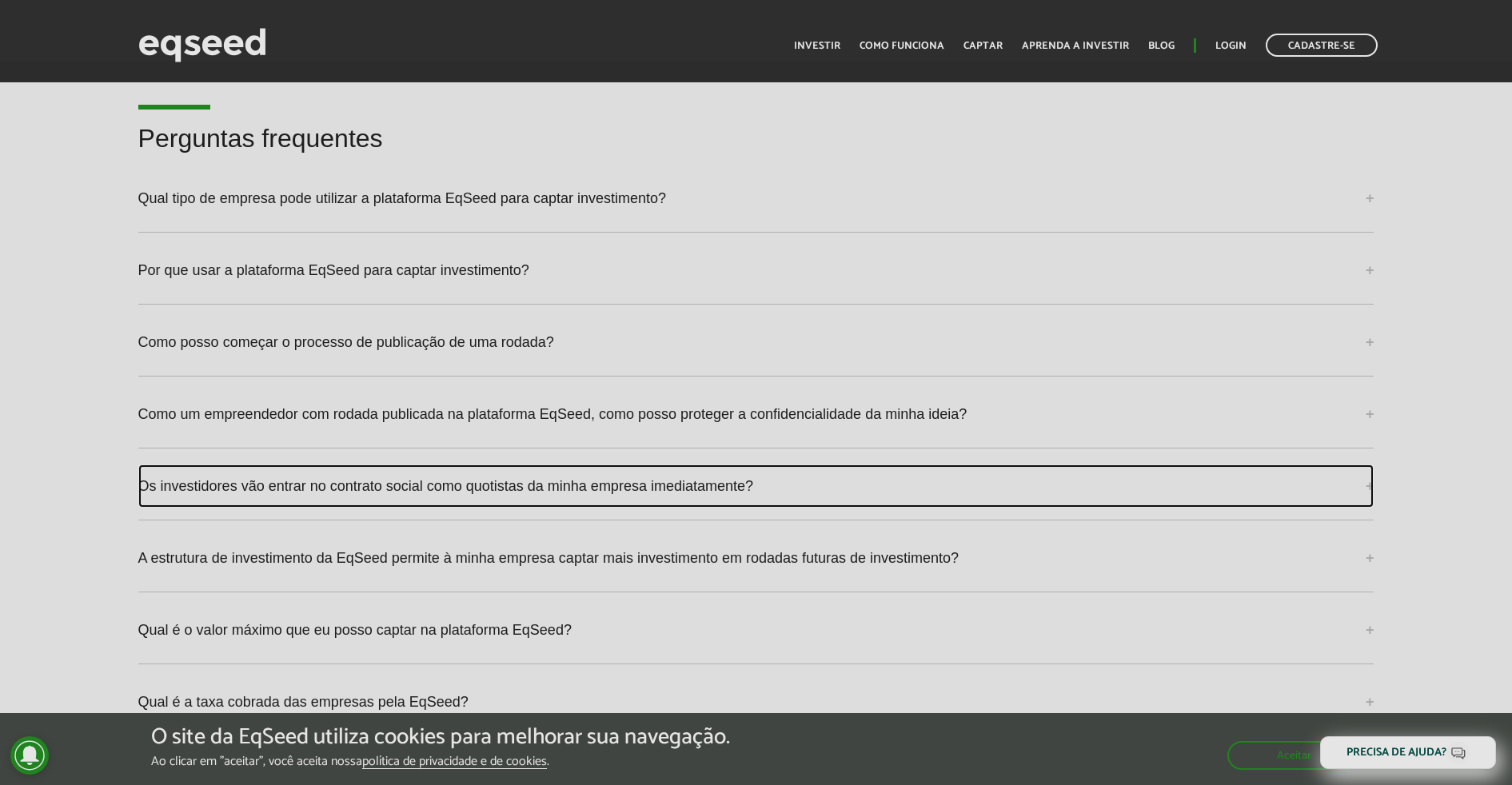
click at [653, 485] on link "Os investidores vão entrar no contrato social como quotistas da minha empresa i…" at bounding box center [756, 486] width 1236 height 43
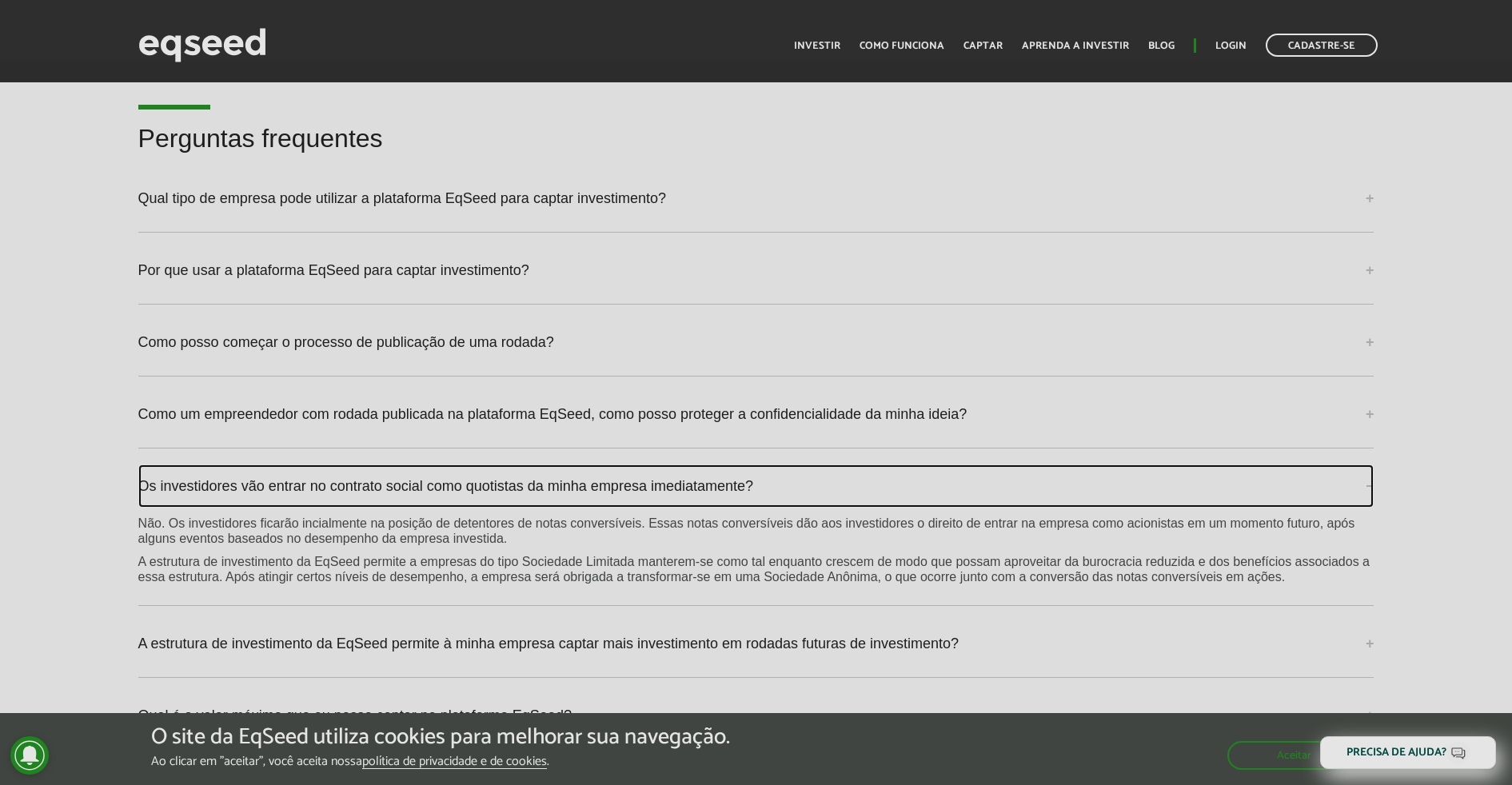
click at [653, 485] on link "Os investidores vão entrar no contrato social como quotistas da minha empresa i…" at bounding box center [756, 486] width 1236 height 43
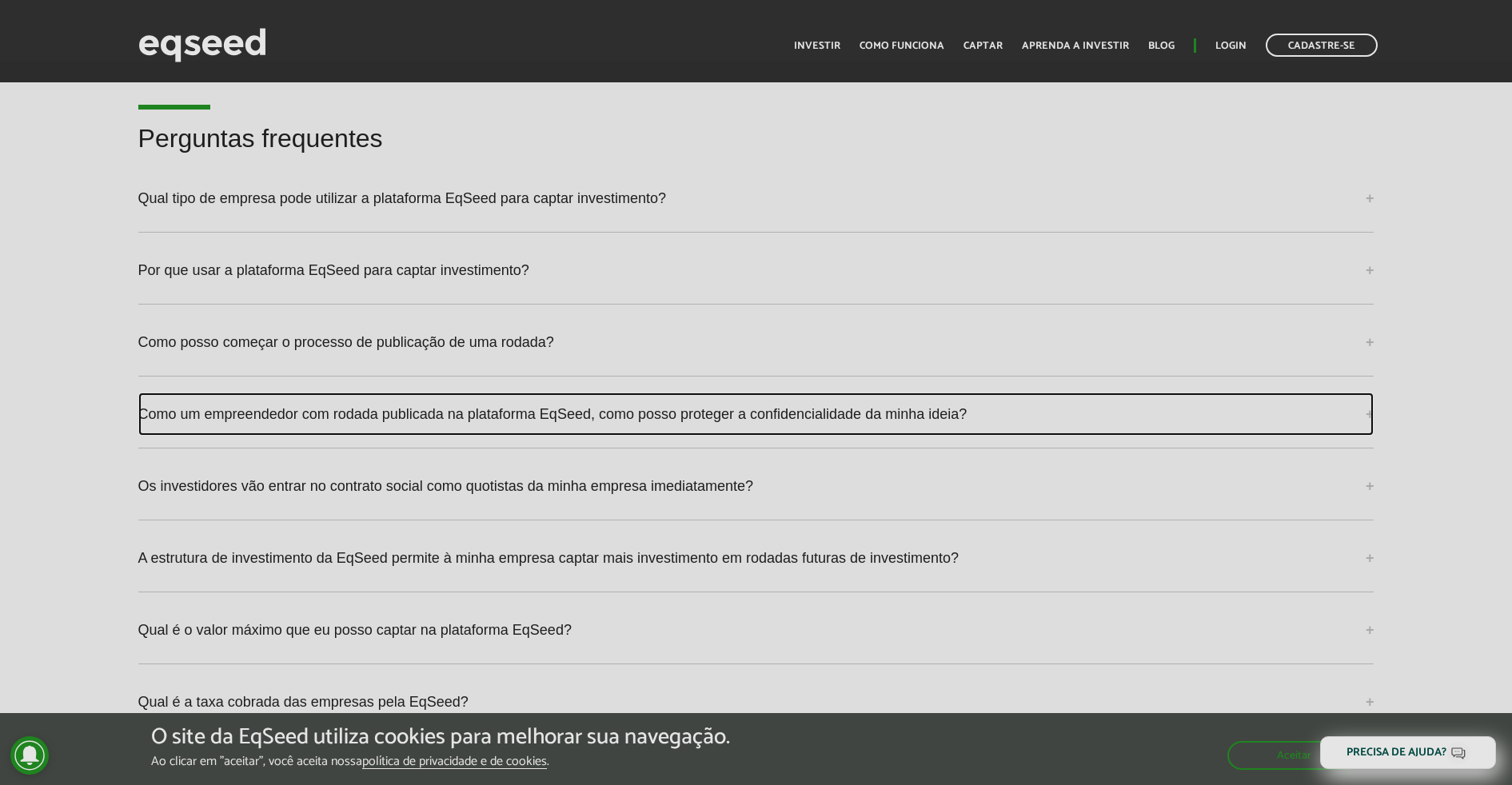
click at [561, 410] on link "Como um empreendedor com rodada publicada na plataforma EqSeed, como posso prot…" at bounding box center [756, 414] width 1236 height 43
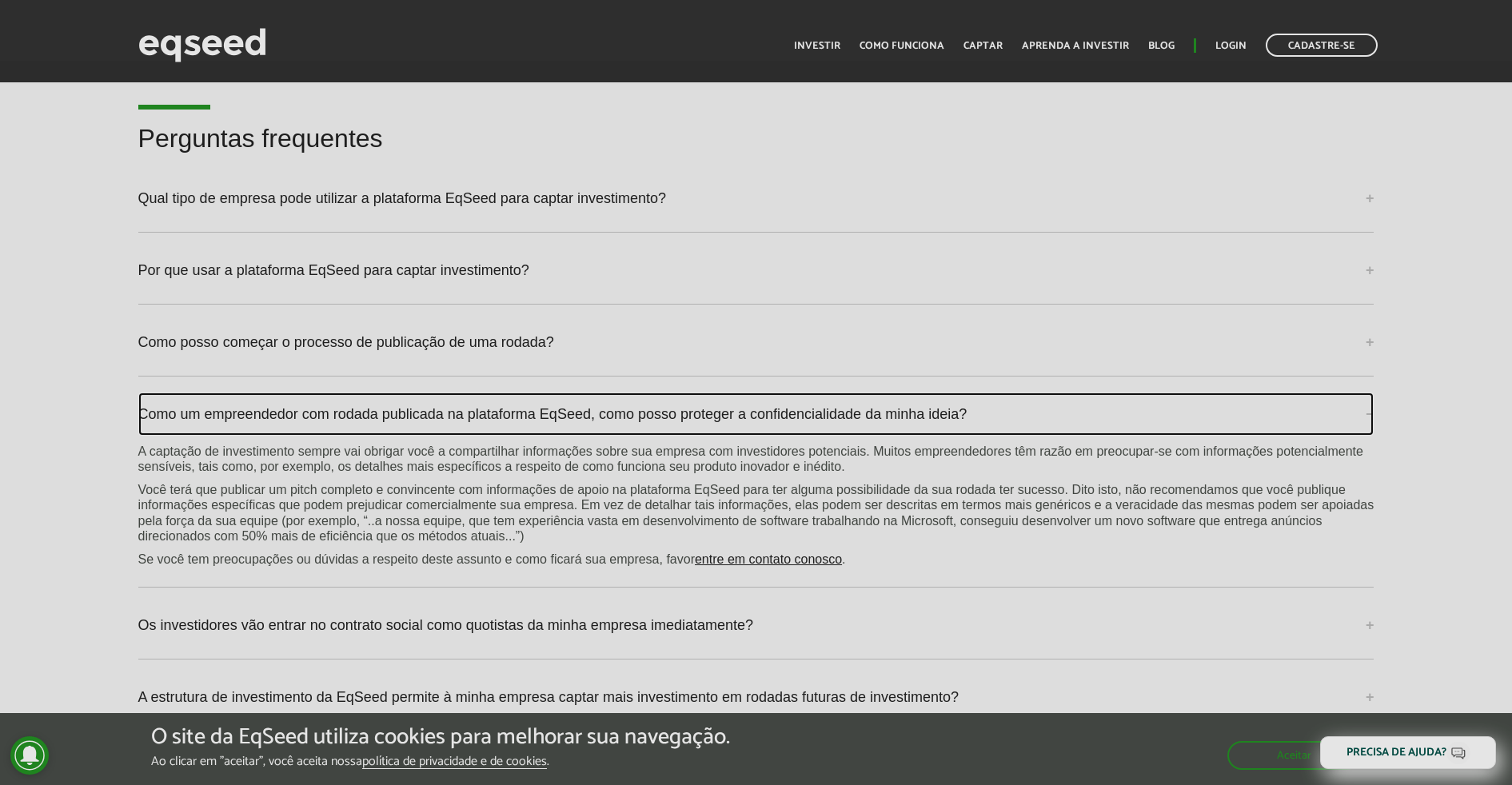
click at [561, 410] on link "Como um empreendedor com rodada publicada na plataforma EqSeed, como posso prot…" at bounding box center [756, 414] width 1236 height 43
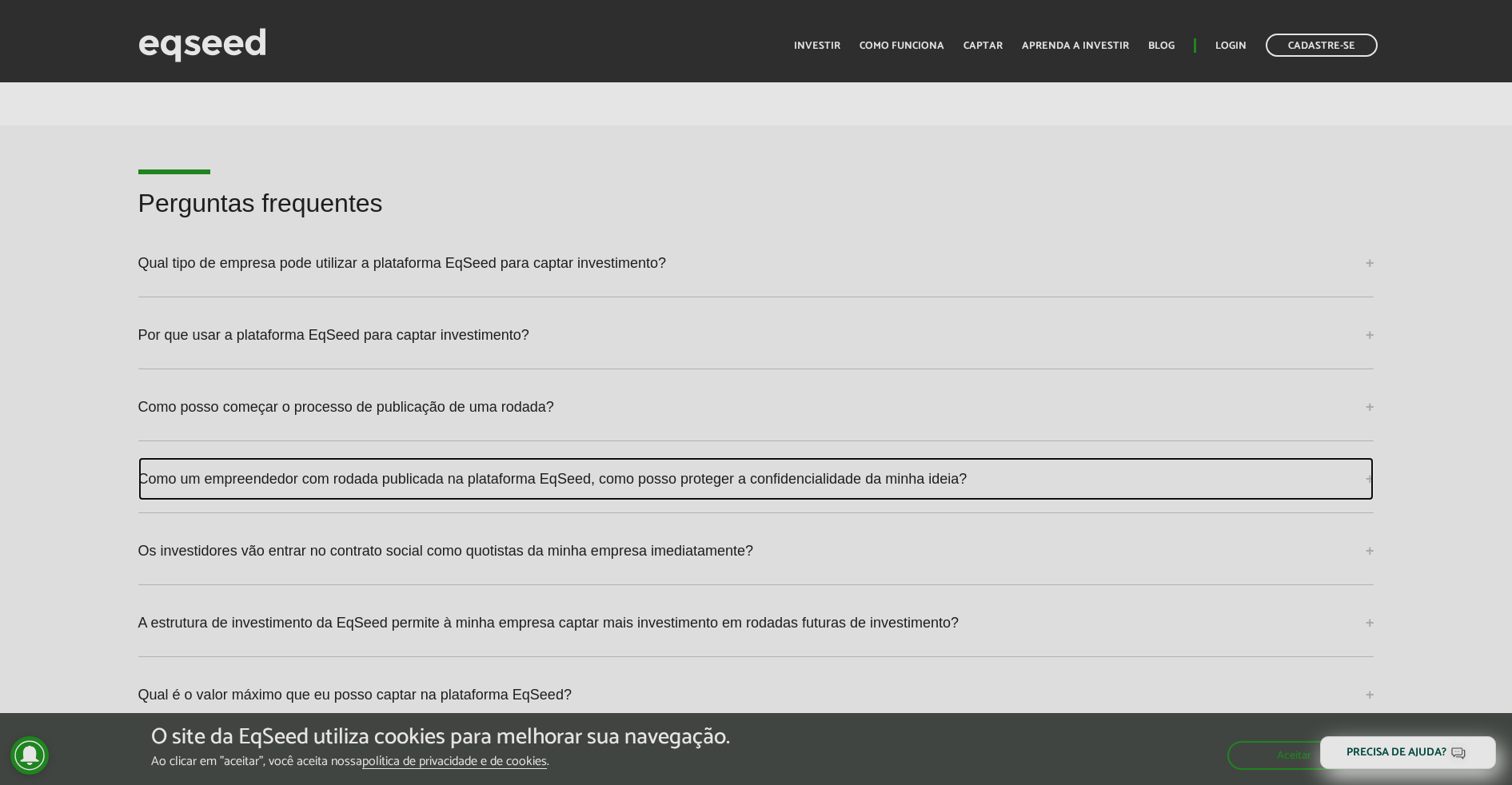
scroll to position [3996, 0]
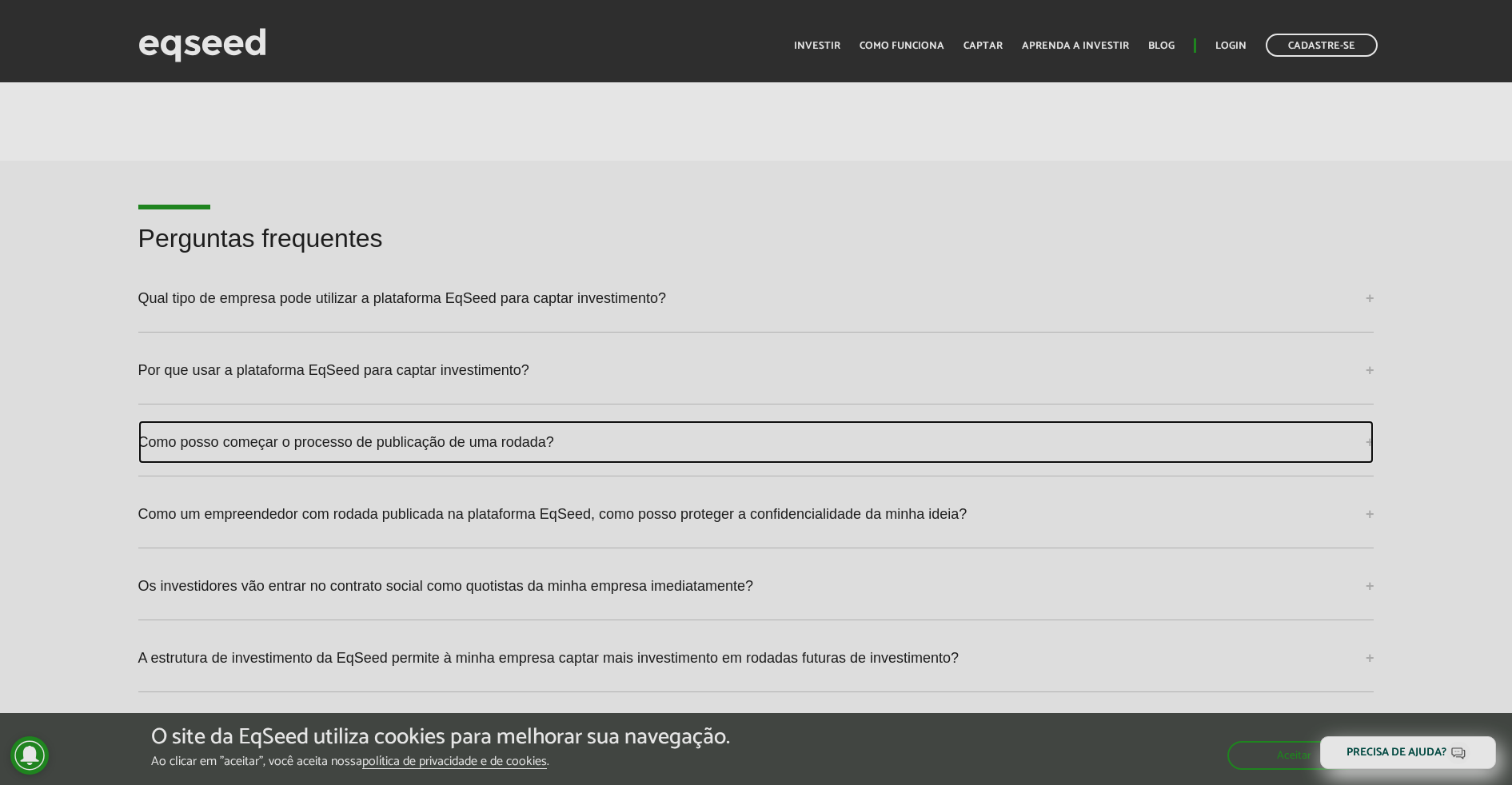
click at [555, 445] on link "Como posso começar o processo de publicação de uma rodada?" at bounding box center [756, 442] width 1236 height 43
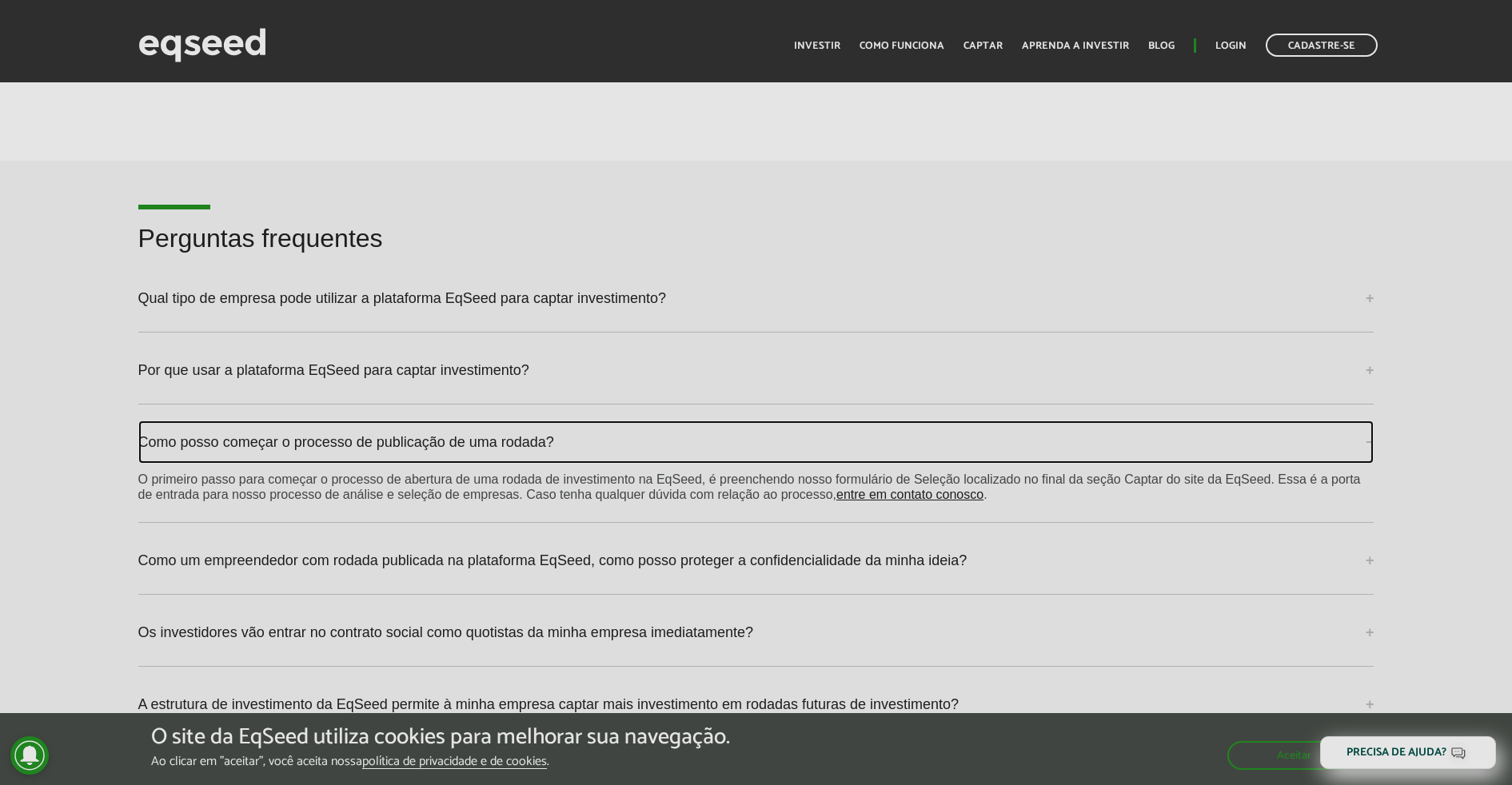
click at [555, 445] on link "Como posso começar o processo de publicação de uma rodada?" at bounding box center [756, 442] width 1236 height 43
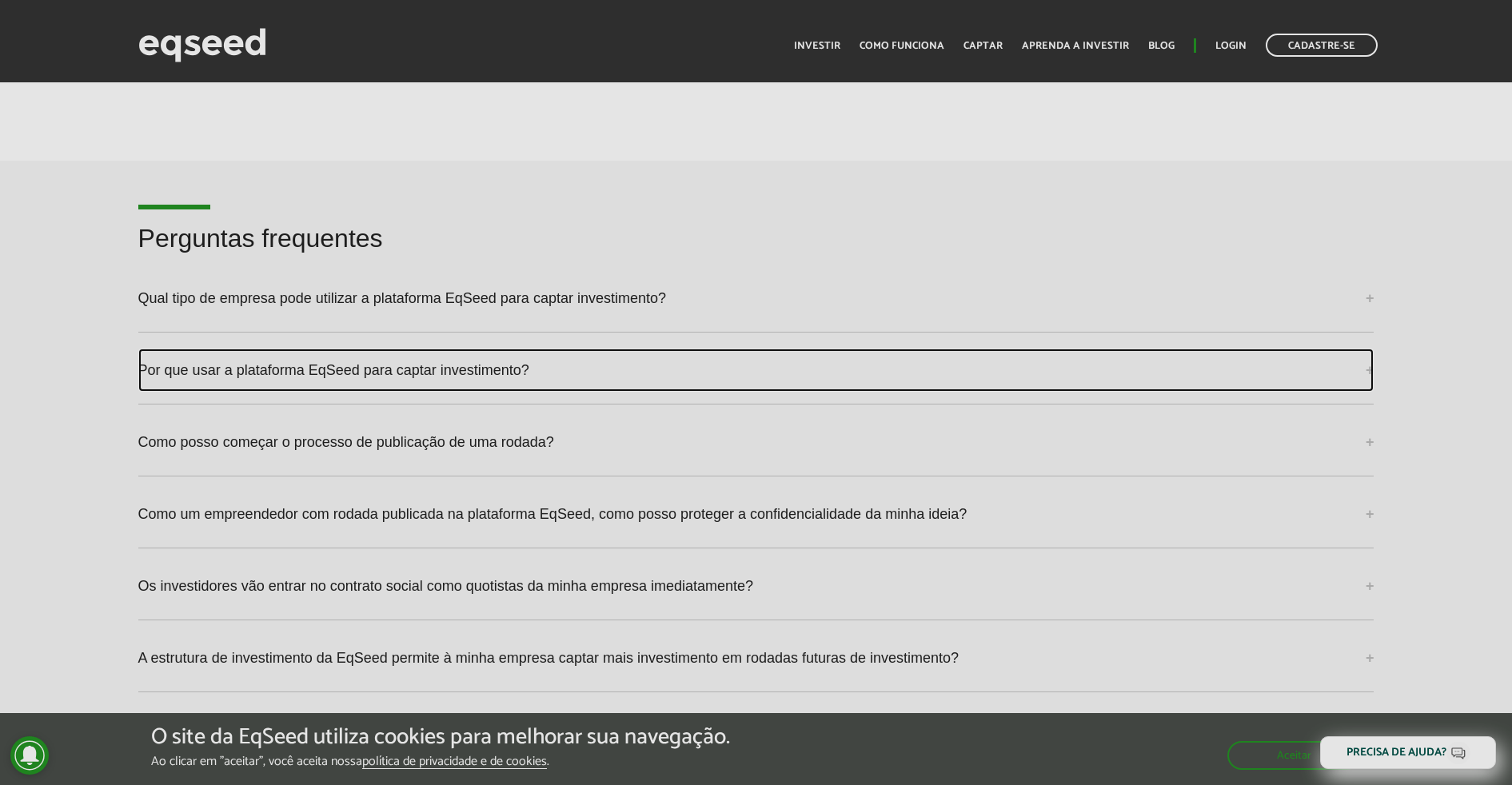
click at [568, 353] on link "Por que usar a plataforma EqSeed para captar investimento?" at bounding box center [756, 370] width 1236 height 43
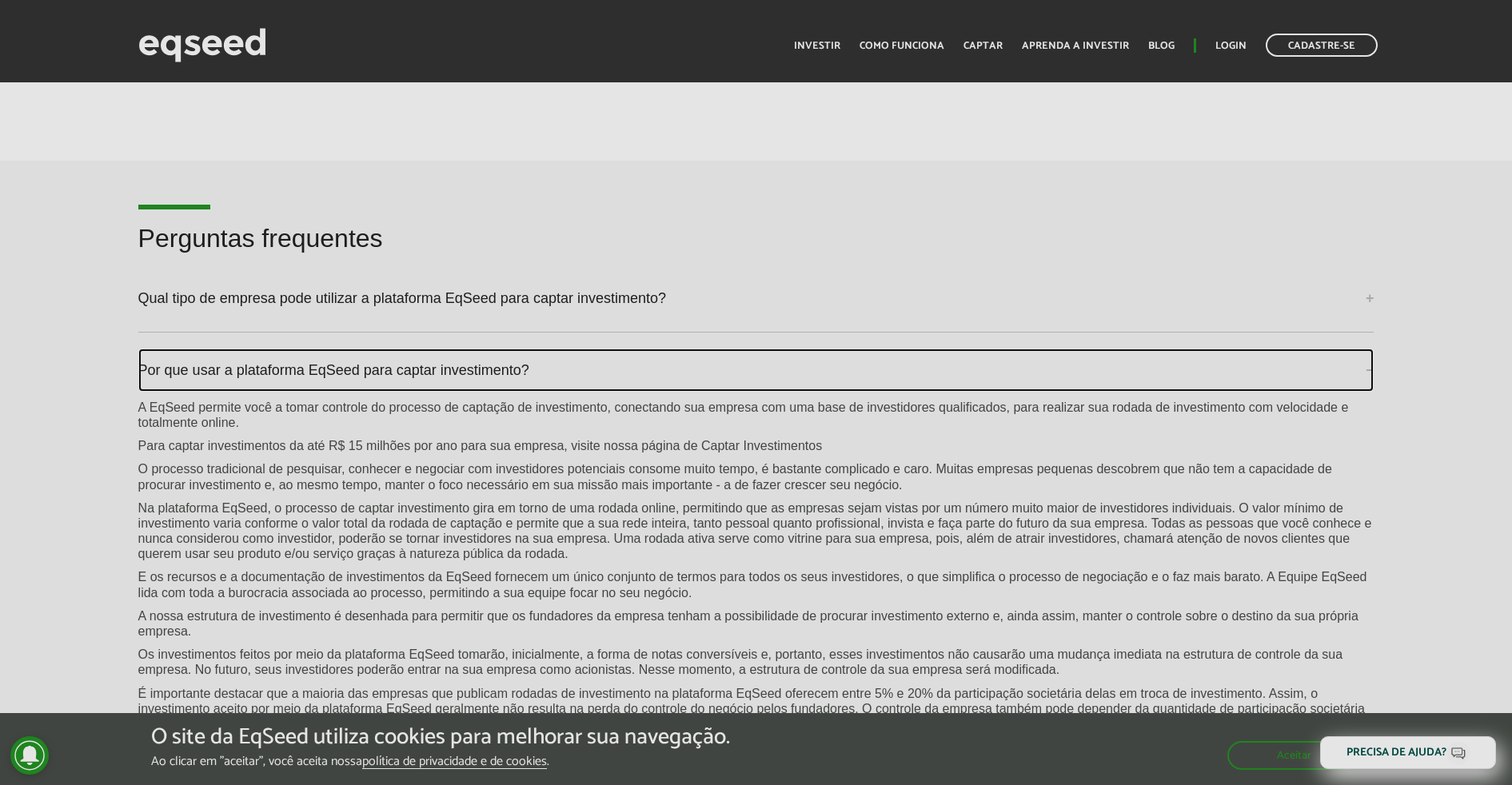
click at [561, 361] on link "Por que usar a plataforma EqSeed para captar investimento?" at bounding box center [756, 370] width 1236 height 43
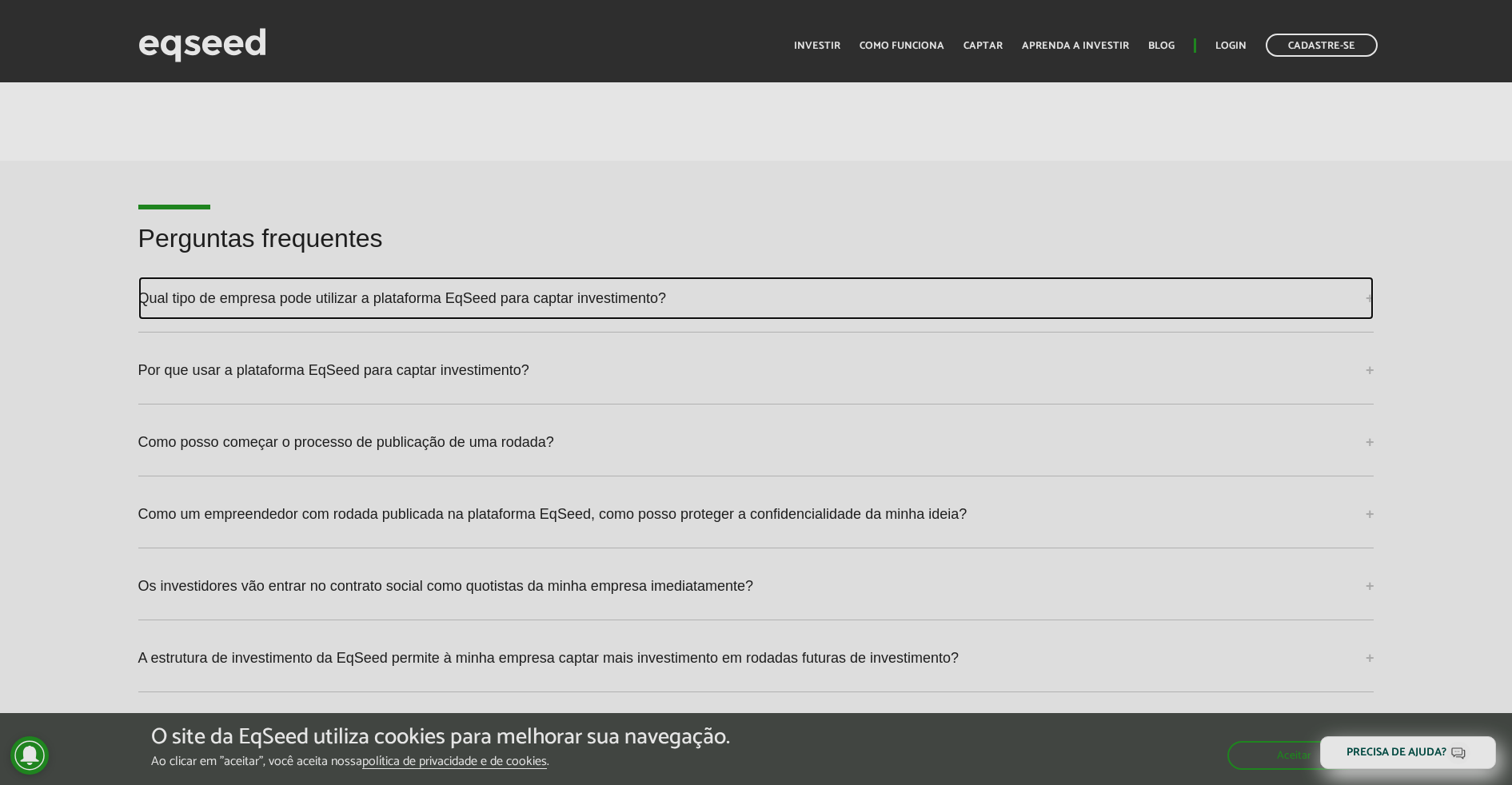
click at [610, 295] on link "Qual tipo de empresa pode utilizar a plataforma EqSeed para captar investimento?" at bounding box center [756, 298] width 1236 height 43
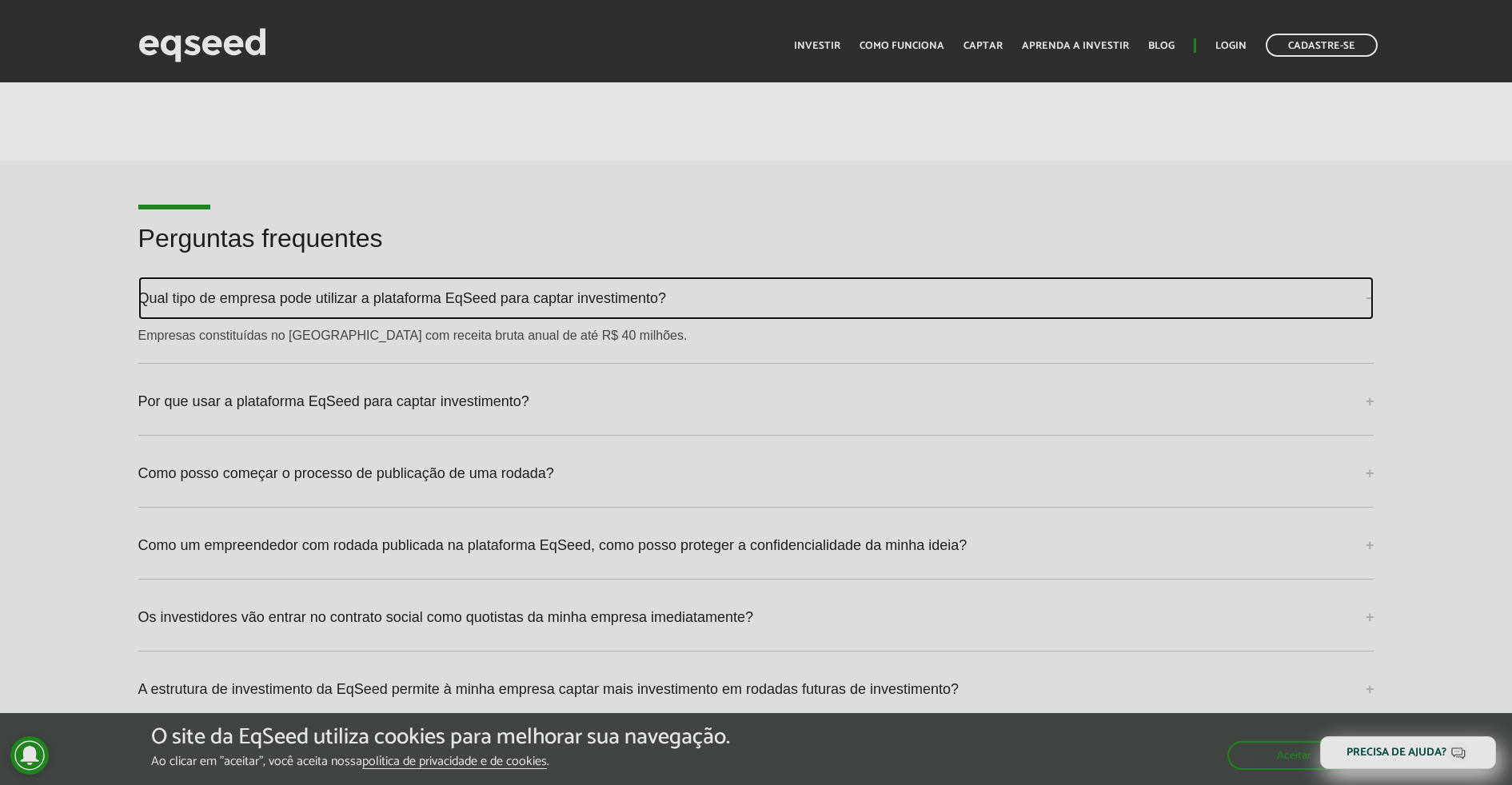
click at [607, 286] on link "Qual tipo de empresa pode utilizar a plataforma EqSeed para captar investimento?" at bounding box center [756, 298] width 1236 height 43
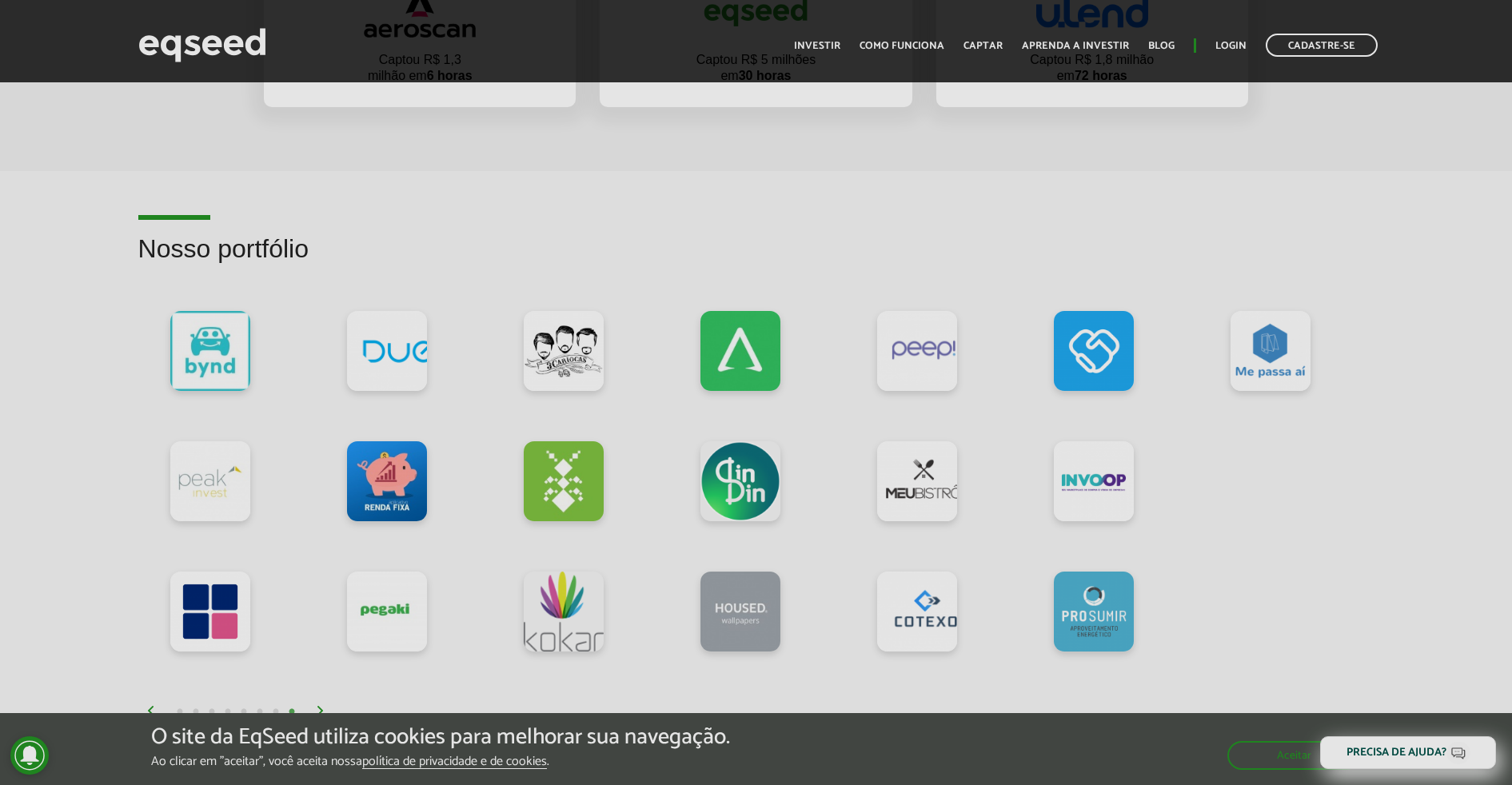
drag, startPoint x: 1500, startPoint y: 450, endPoint x: 1462, endPoint y: 221, distance: 232.1
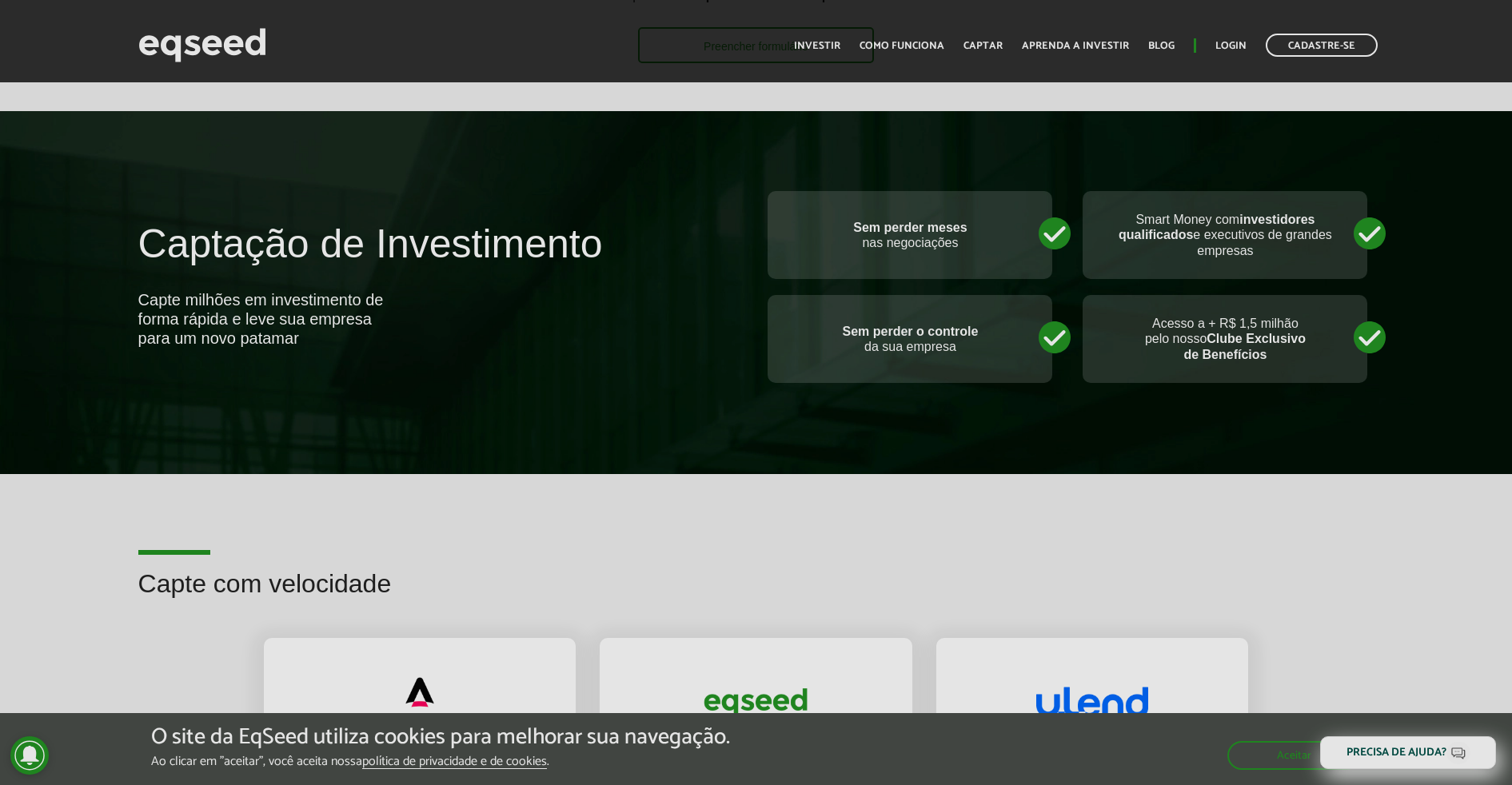
scroll to position [0, 0]
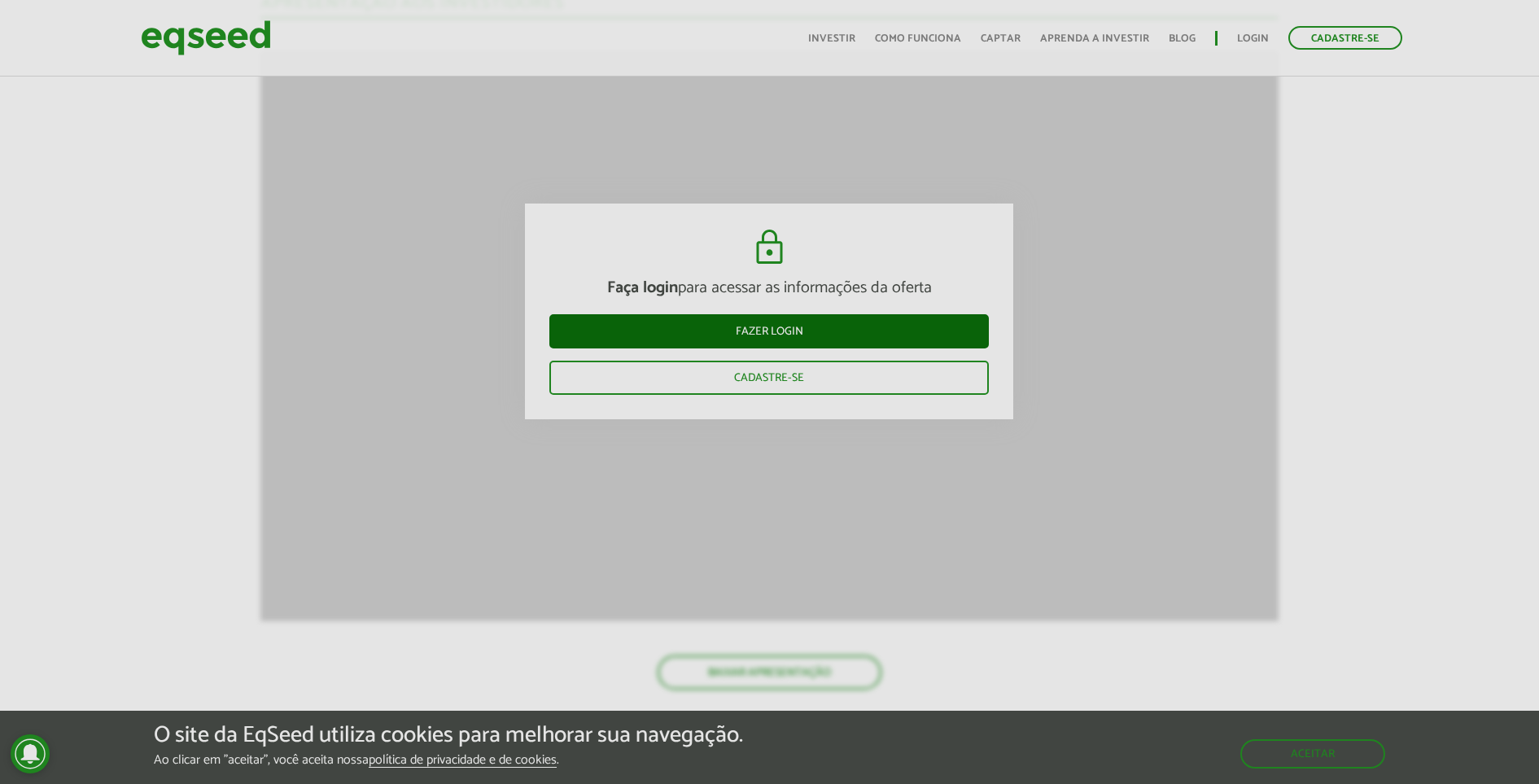
scroll to position [2455, 0]
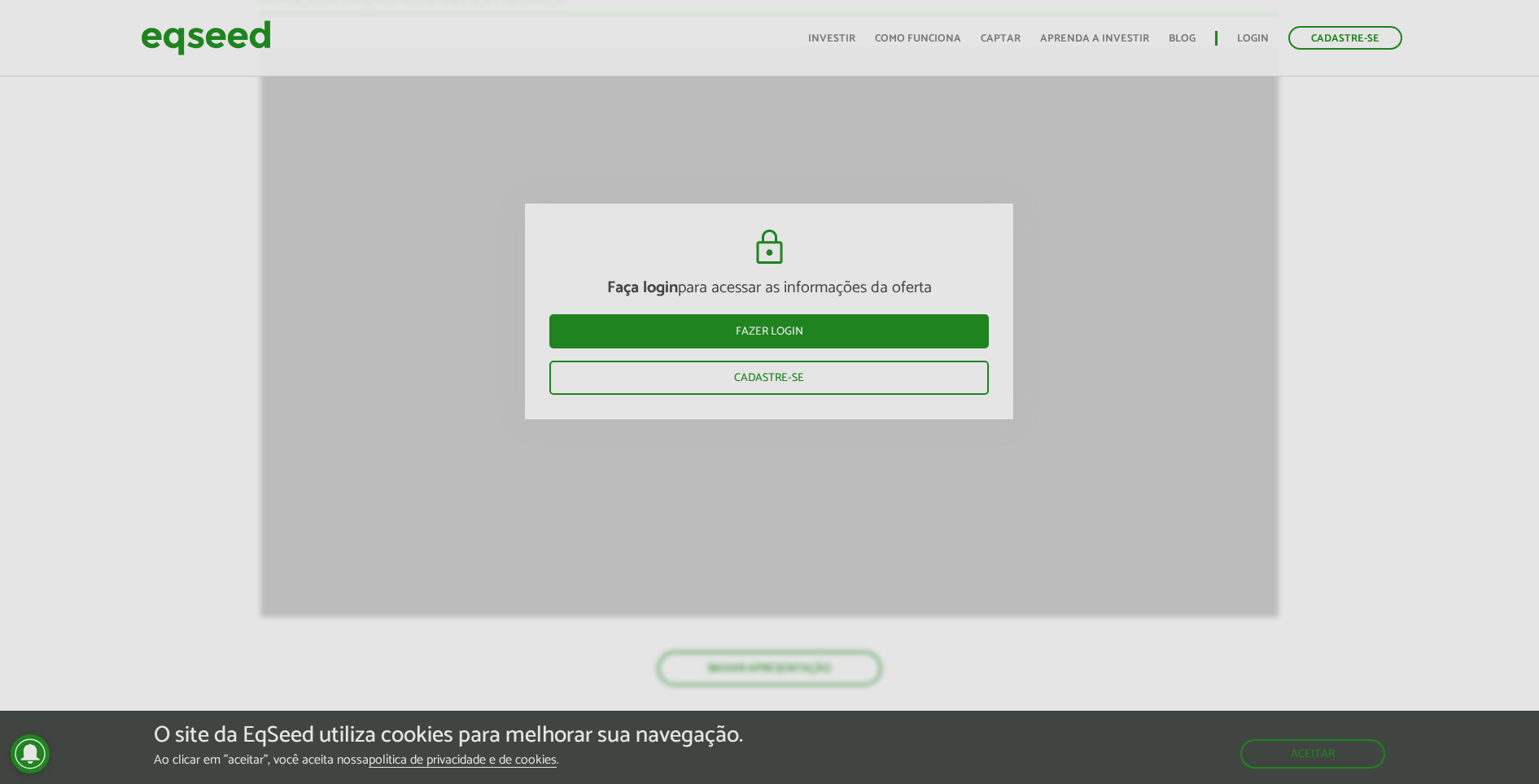
click at [1252, 340] on article "Novidades Análise da Oferta 1 Faça login para acessar as informações da oferta …" at bounding box center [770, 584] width 1018 height 3642
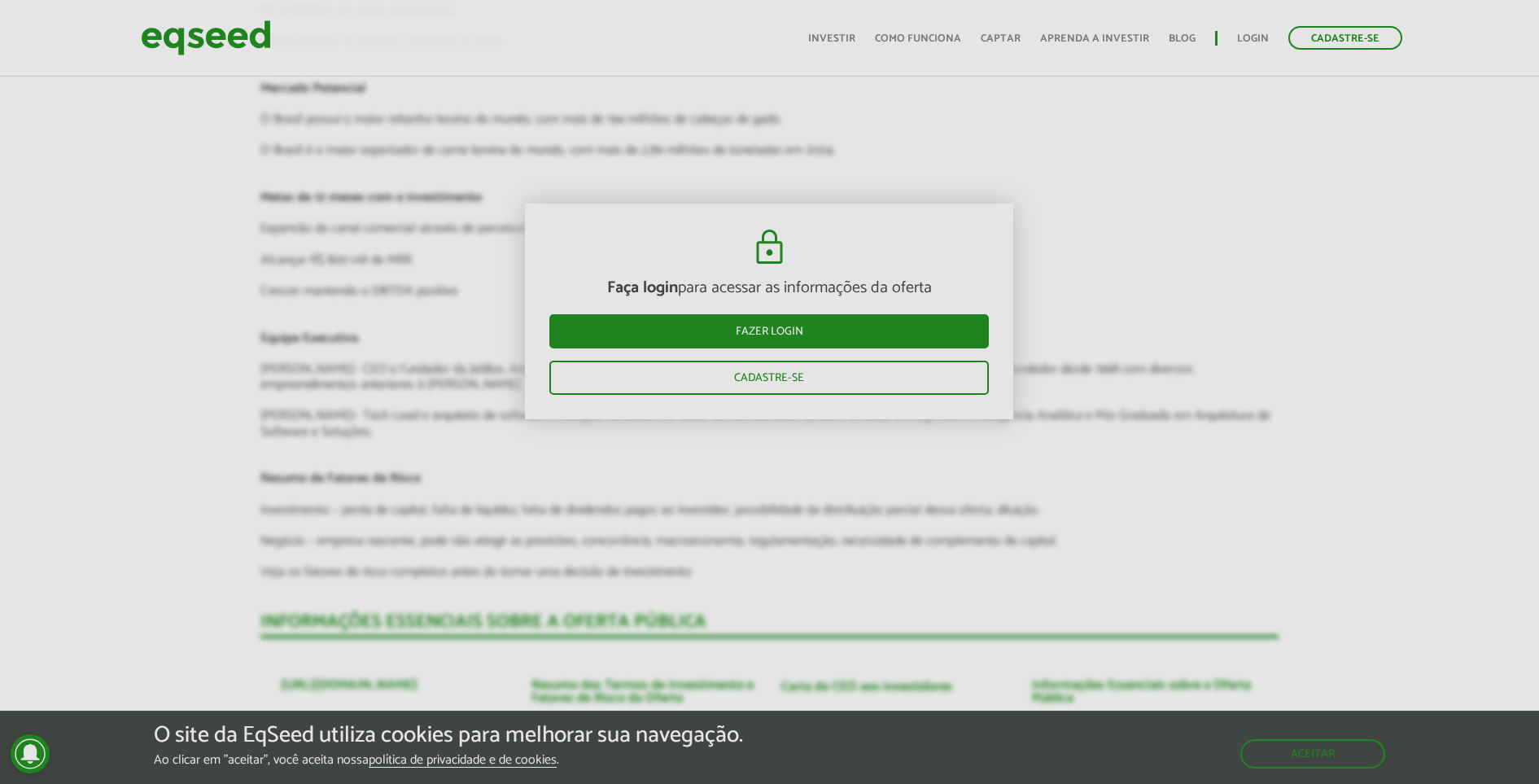
scroll to position [3574, 0]
